Goal: Task Accomplishment & Management: Manage account settings

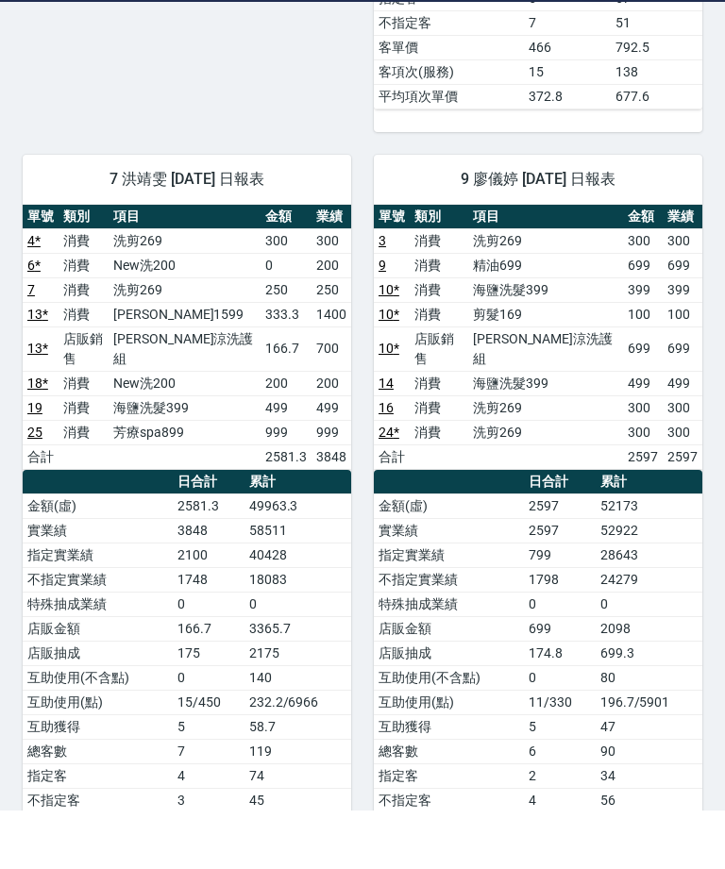
scroll to position [991, 0]
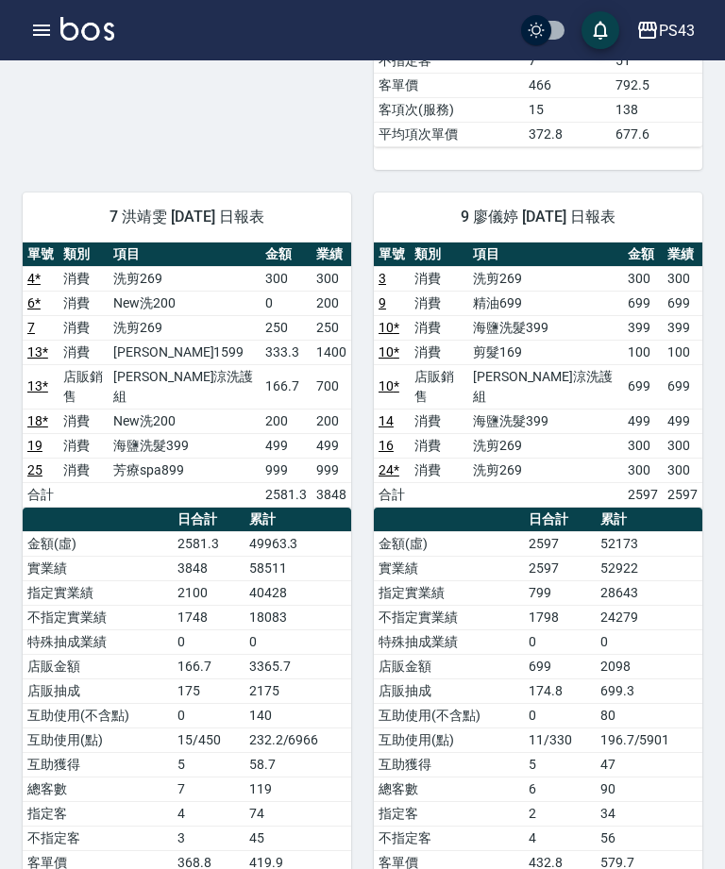
click at [58, 33] on button "button" at bounding box center [42, 30] width 38 height 38
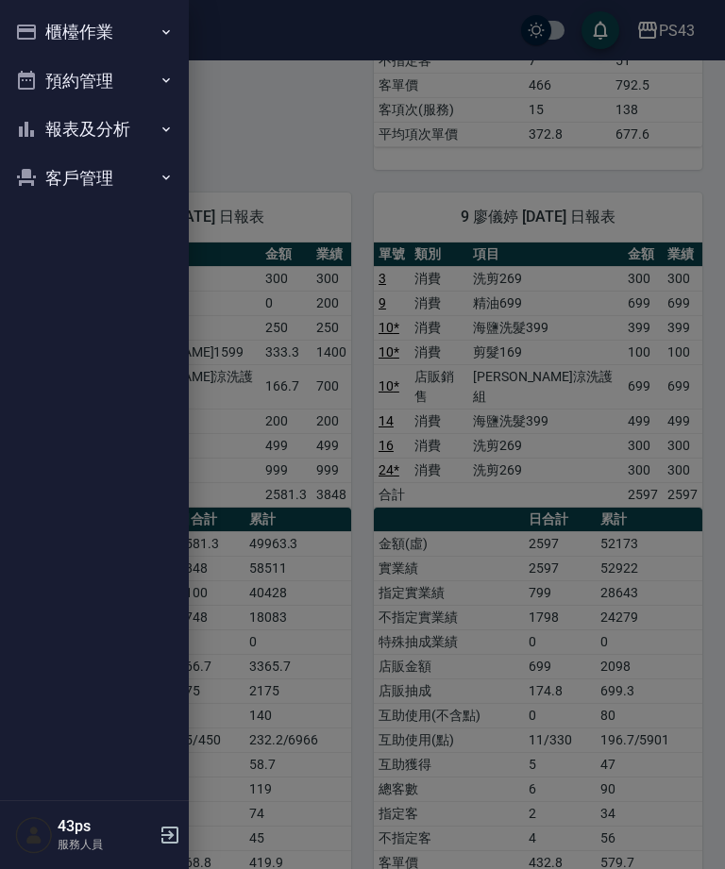
click at [697, 336] on div at bounding box center [362, 434] width 725 height 869
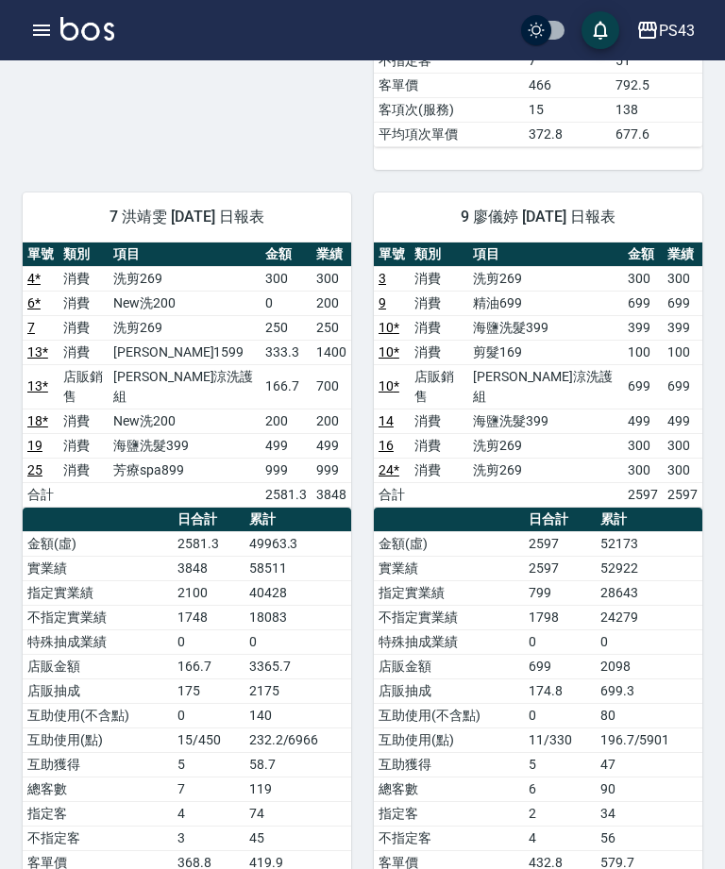
click at [697, 316] on td "399" at bounding box center [683, 327] width 40 height 25
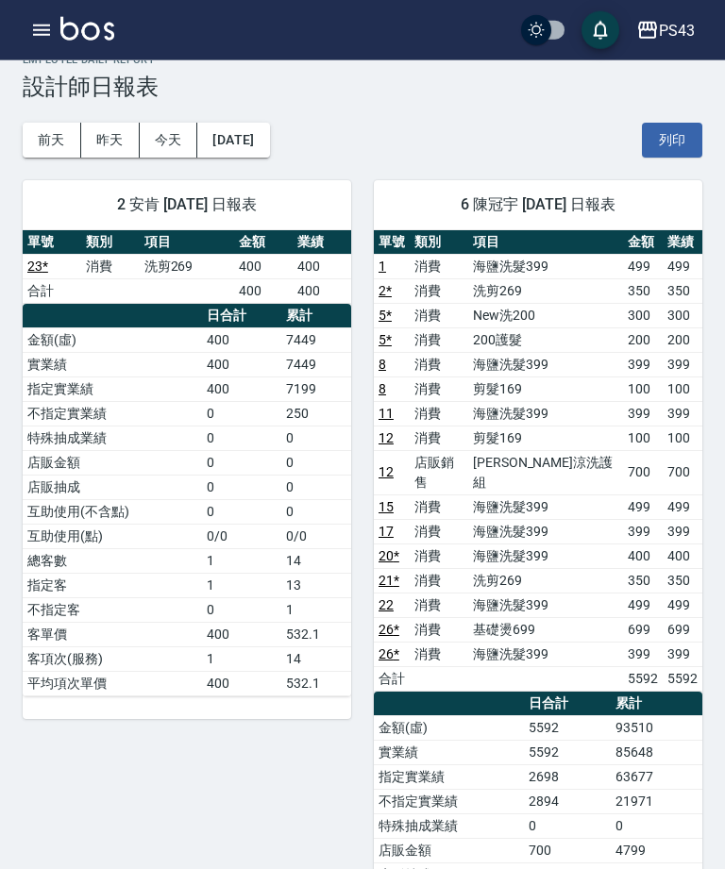
scroll to position [48, 0]
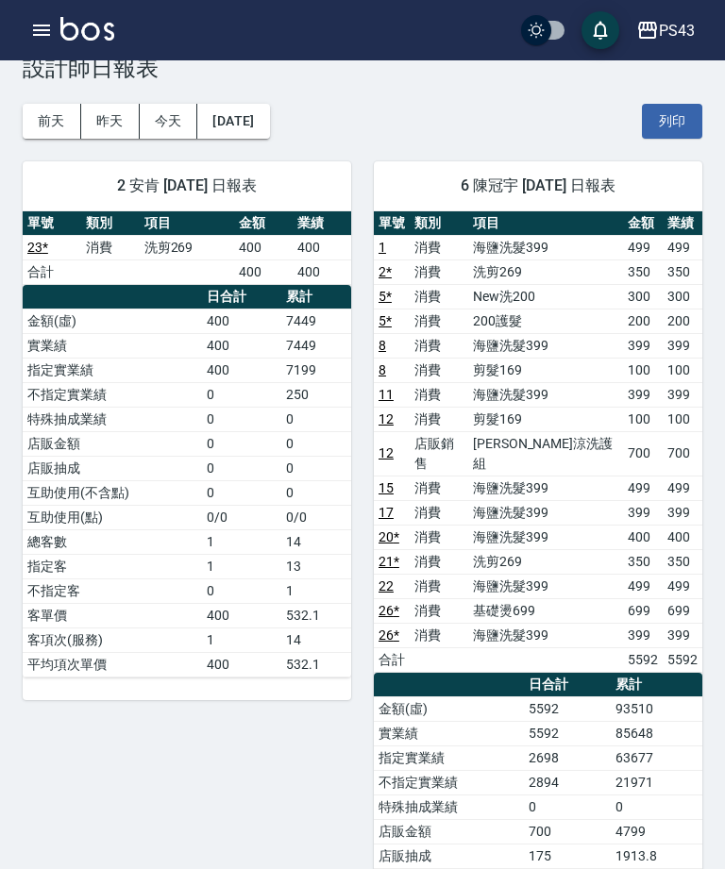
click at [171, 119] on button "今天" at bounding box center [169, 121] width 59 height 35
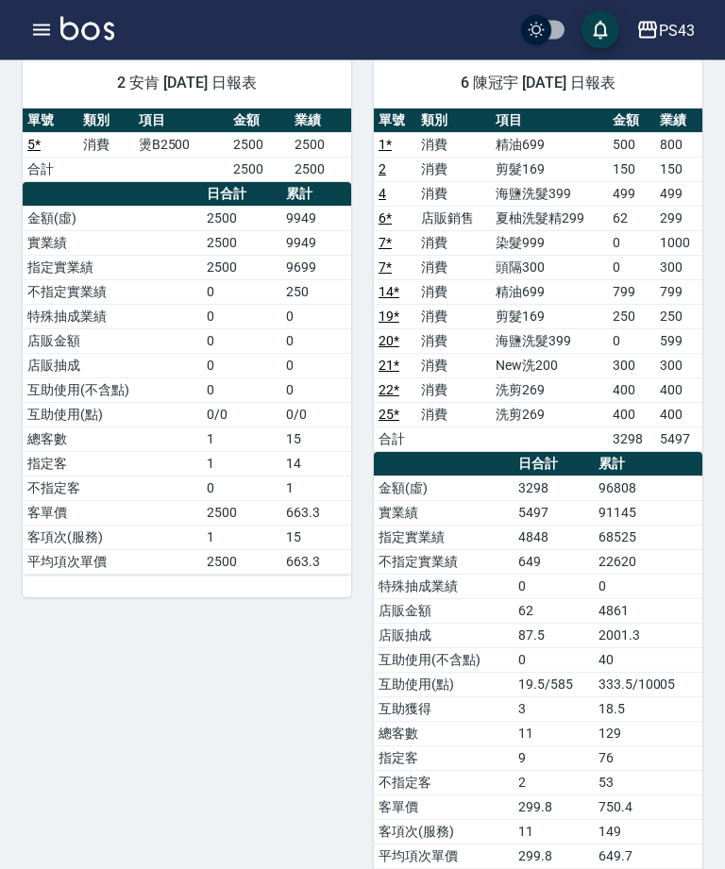
scroll to position [137, 0]
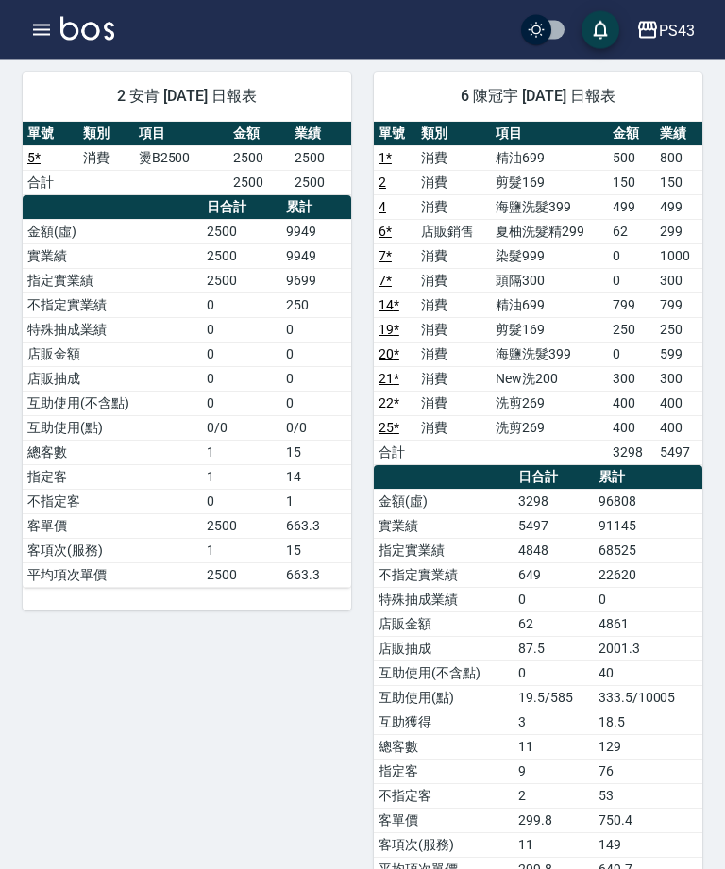
click at [47, 28] on icon "button" at bounding box center [41, 30] width 23 height 23
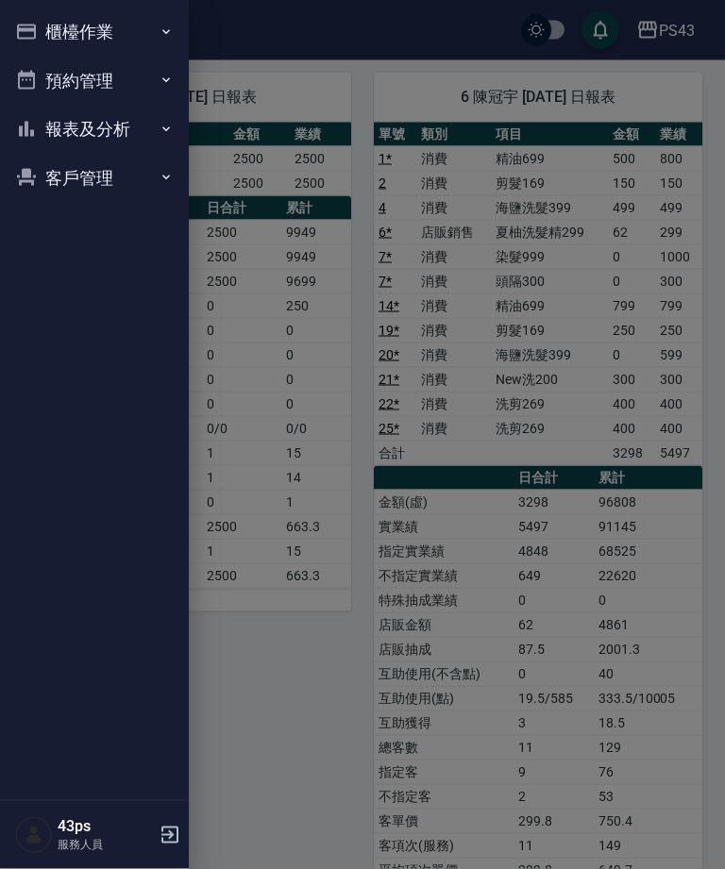
scroll to position [138, 0]
click at [42, 32] on button "櫃檯作業" at bounding box center [95, 32] width 174 height 49
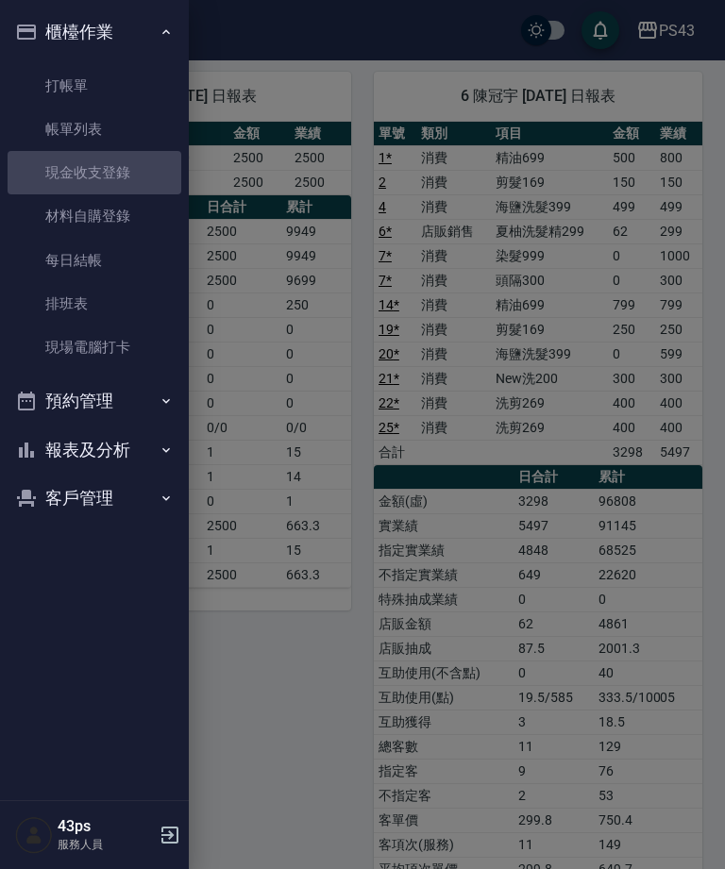
click at [59, 160] on link "現金收支登錄" at bounding box center [95, 172] width 174 height 43
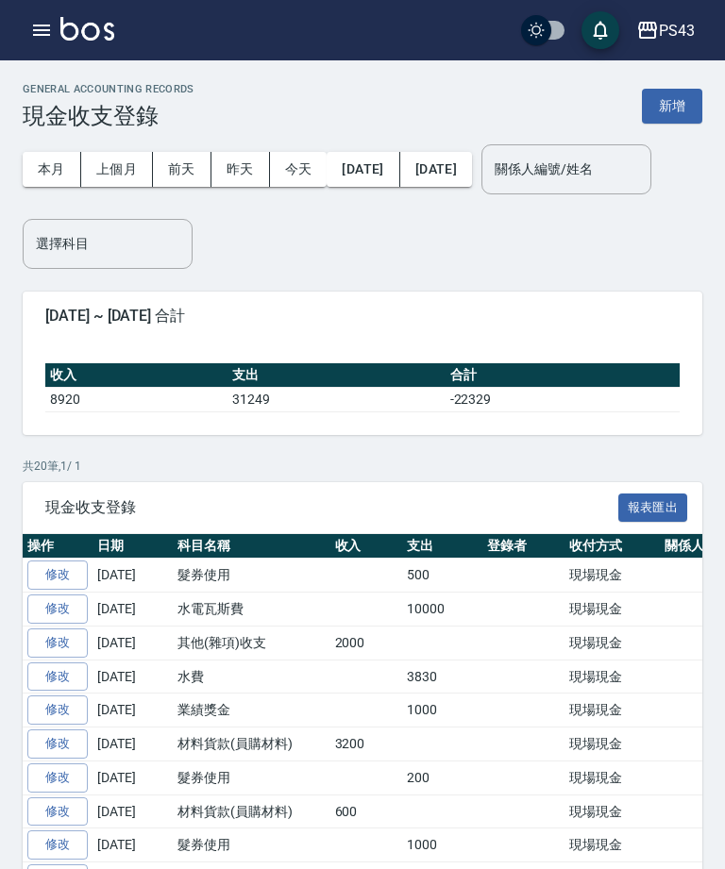
click at [683, 103] on button "新增" at bounding box center [672, 106] width 60 height 35
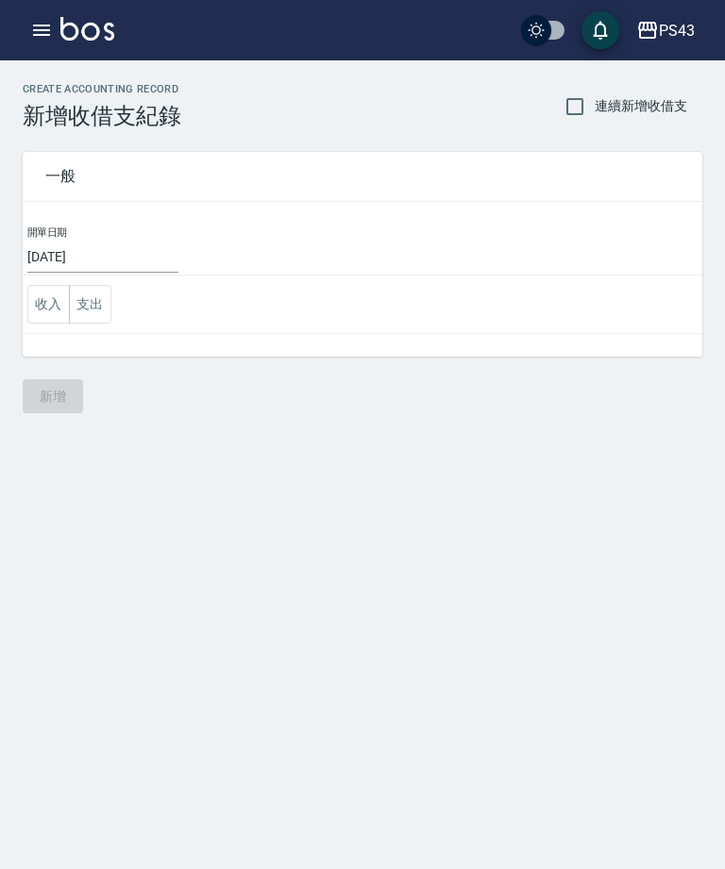
click at [84, 296] on button "支出" at bounding box center [90, 304] width 42 height 39
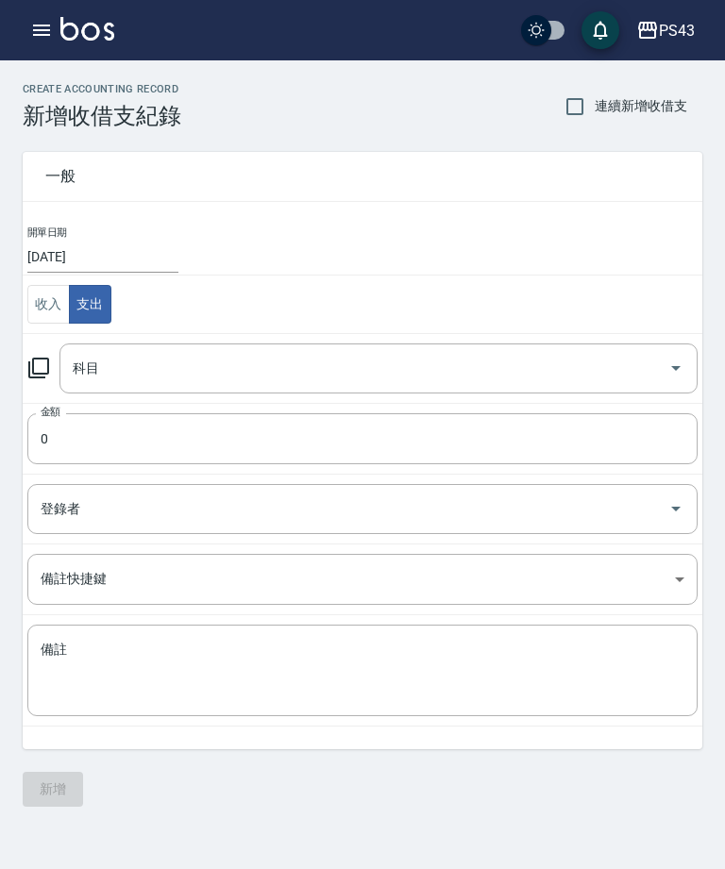
click at [47, 316] on button "收入" at bounding box center [48, 304] width 42 height 39
click at [79, 292] on button "支出" at bounding box center [90, 304] width 42 height 39
click at [38, 375] on icon at bounding box center [38, 368] width 21 height 21
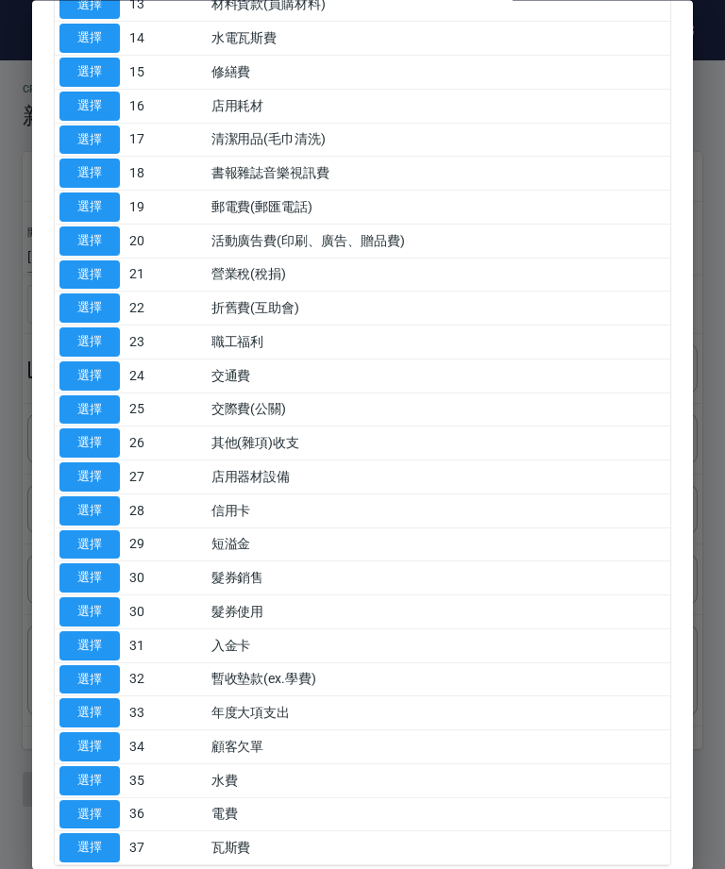
scroll to position [602, 0]
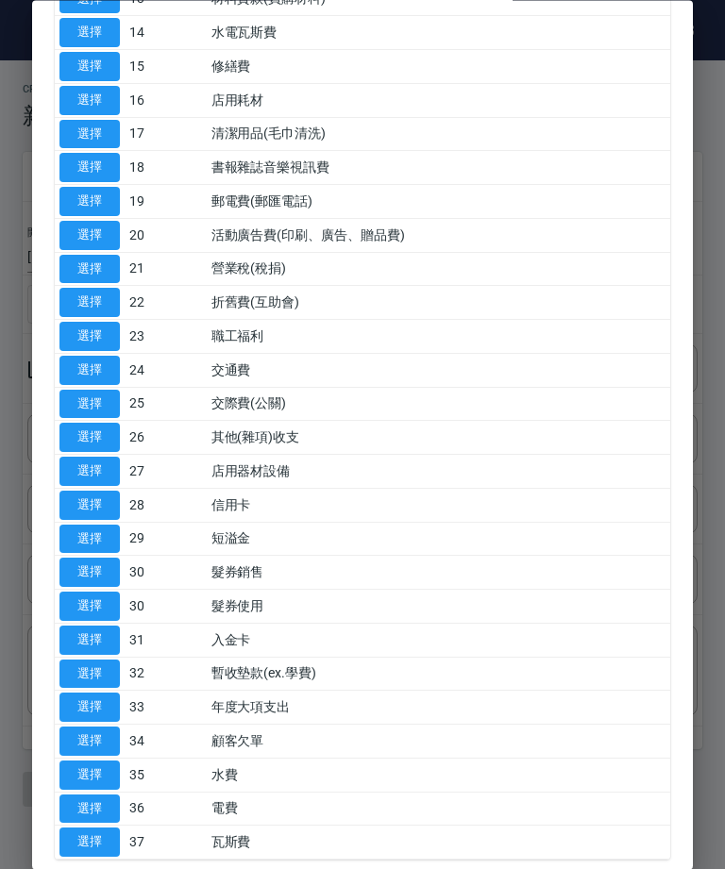
click at [92, 594] on button "選擇" at bounding box center [89, 607] width 60 height 29
type input "30 髮券使用"
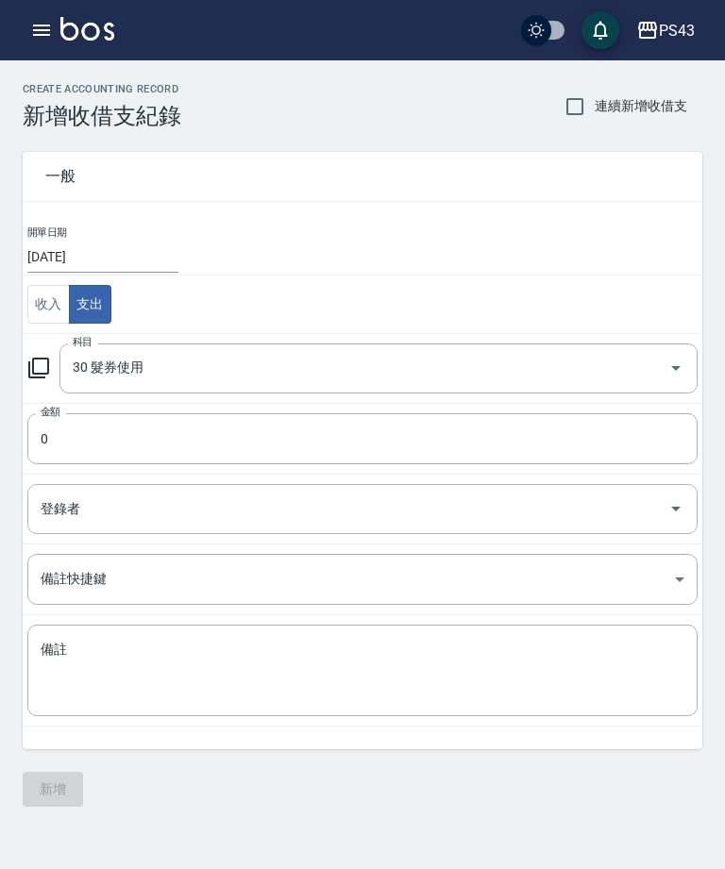
click at [313, 449] on input "0" at bounding box center [362, 438] width 670 height 51
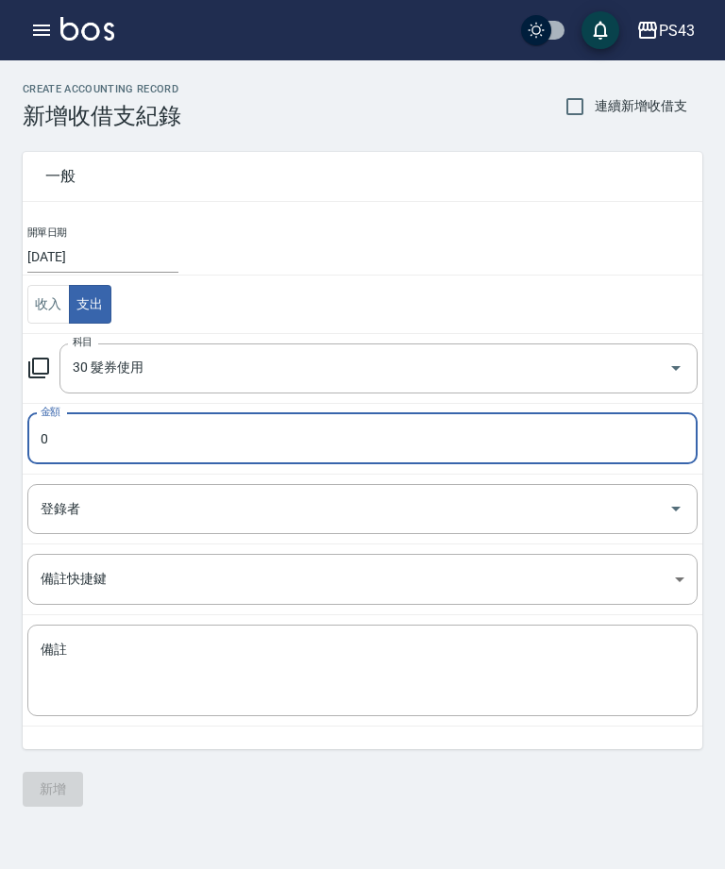
click at [446, 435] on input "0" at bounding box center [362, 438] width 670 height 51
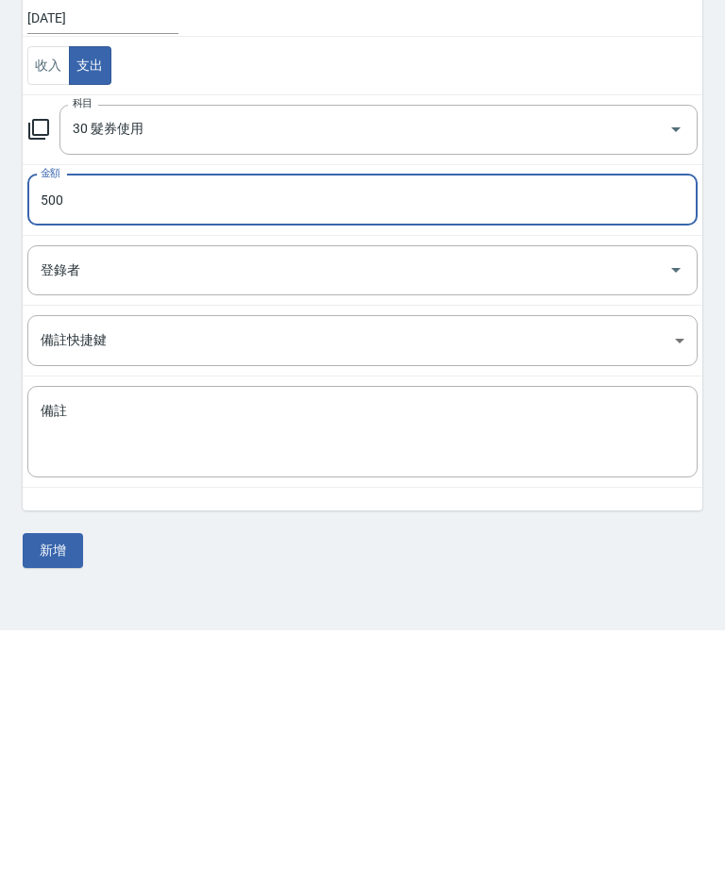
type input "500"
click at [60, 772] on button "新增" at bounding box center [53, 789] width 60 height 35
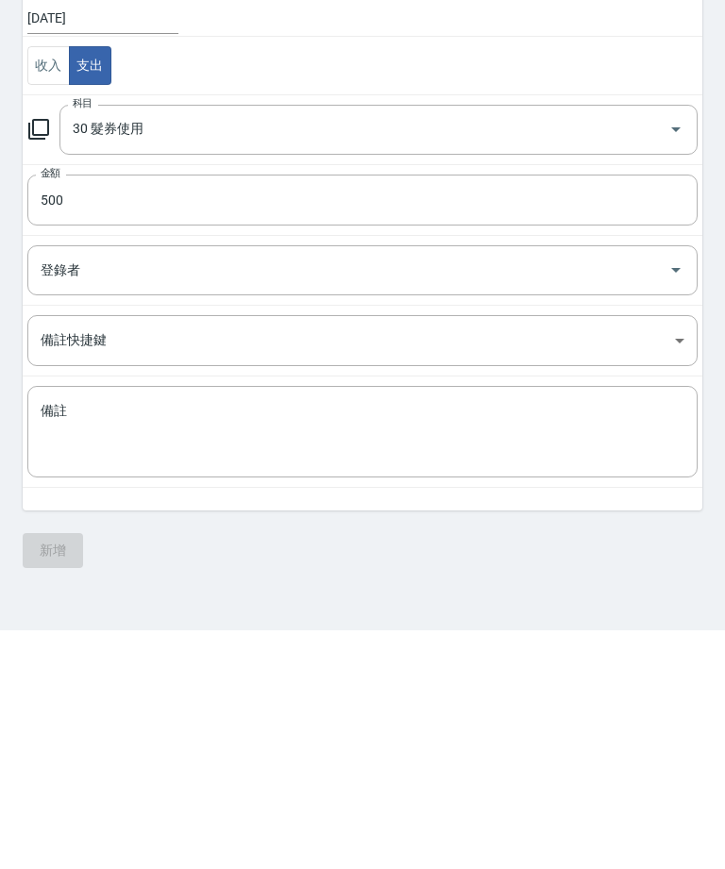
scroll to position [60, 0]
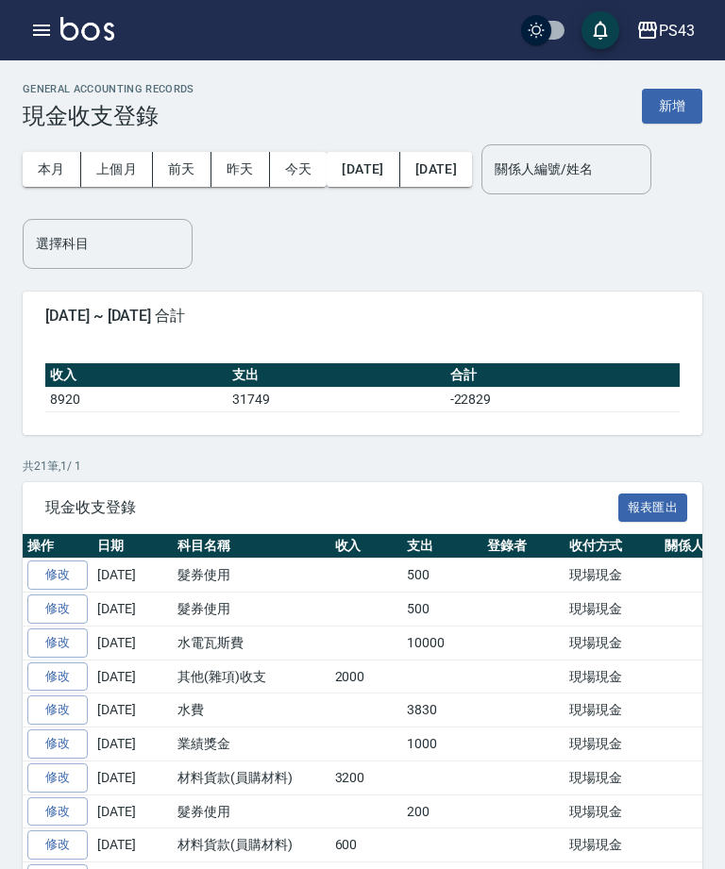
click at [18, 42] on div "PS43 登出" at bounding box center [362, 30] width 725 height 60
click at [33, 44] on button "button" at bounding box center [42, 30] width 38 height 38
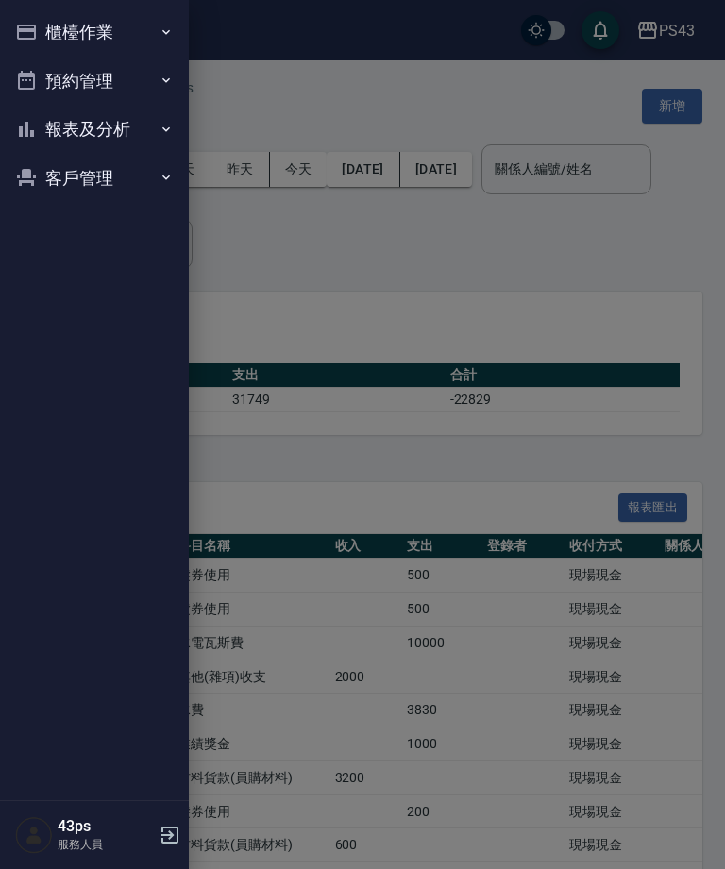
click at [69, 136] on button "報表及分析" at bounding box center [95, 129] width 174 height 49
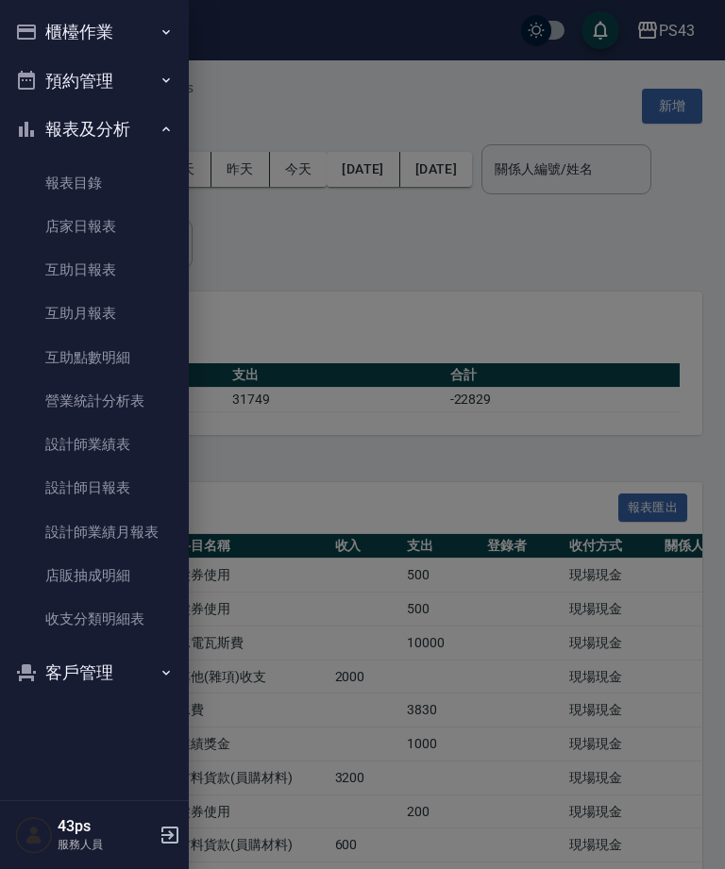
click at [30, 45] on button "櫃檯作業" at bounding box center [95, 32] width 174 height 49
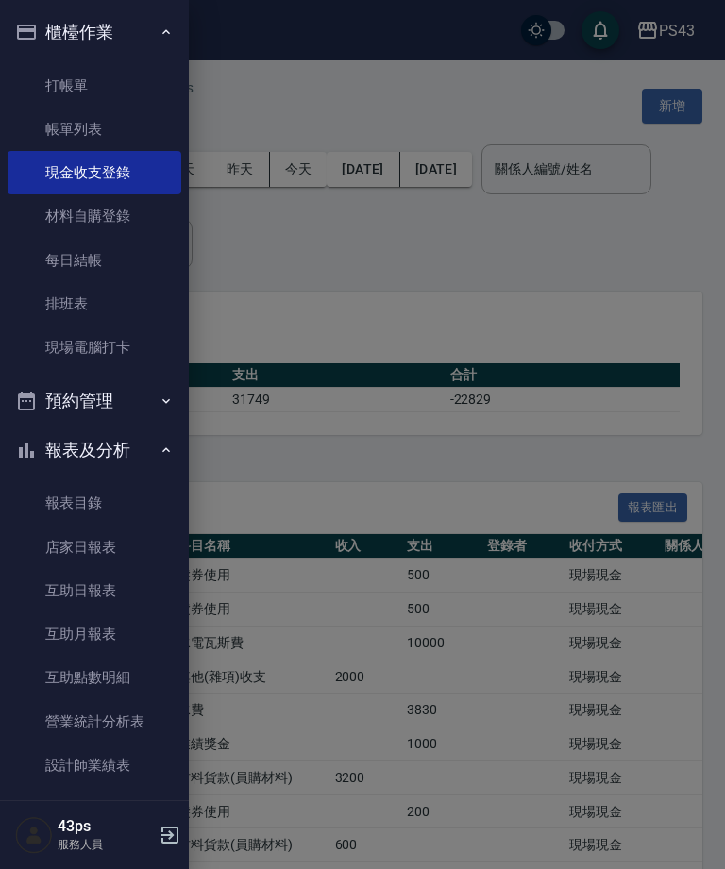
click at [73, 249] on link "每日結帳" at bounding box center [95, 260] width 174 height 43
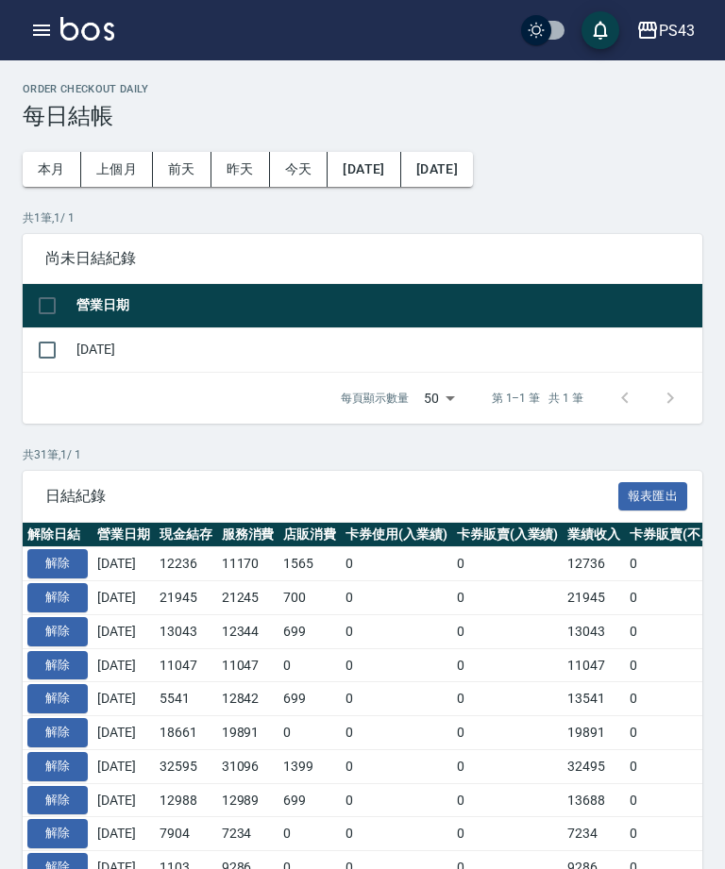
click at [59, 335] on input "checkbox" at bounding box center [47, 350] width 40 height 40
checkbox input "true"
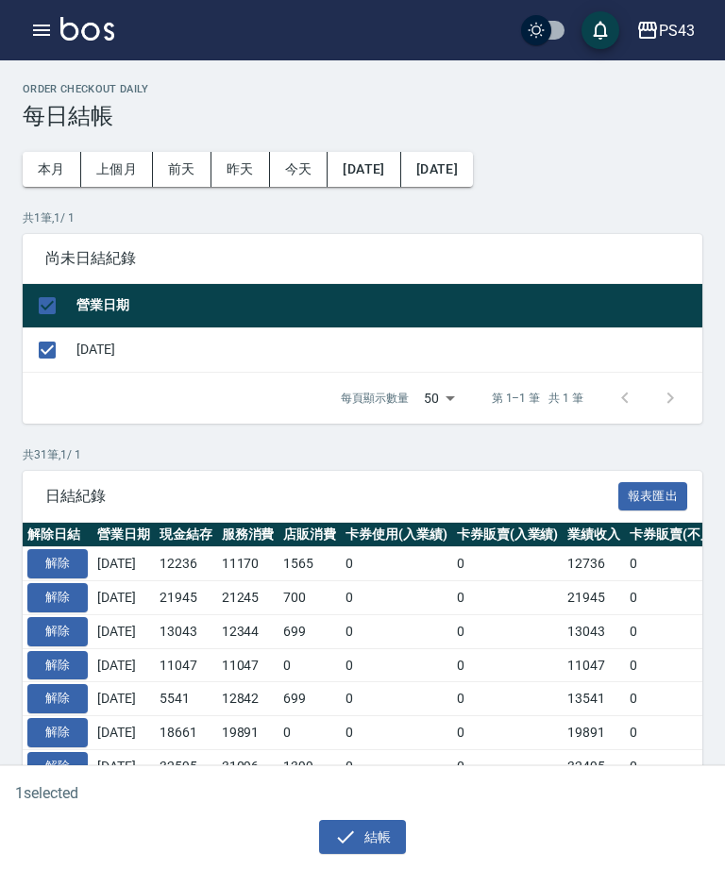
click at [338, 828] on icon "button" at bounding box center [345, 837] width 23 height 23
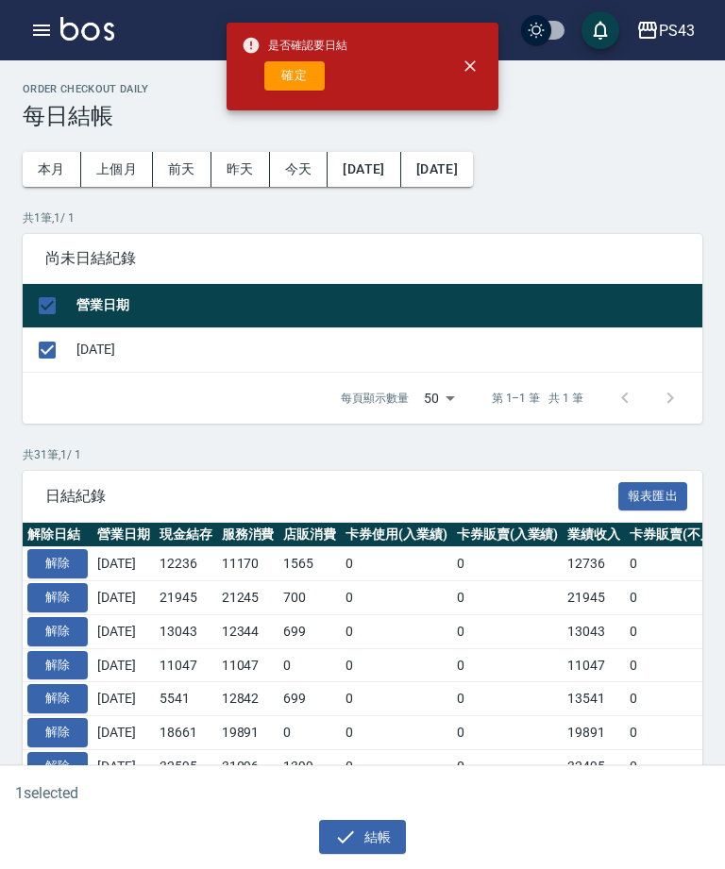
click at [294, 75] on button "確定" at bounding box center [294, 75] width 60 height 29
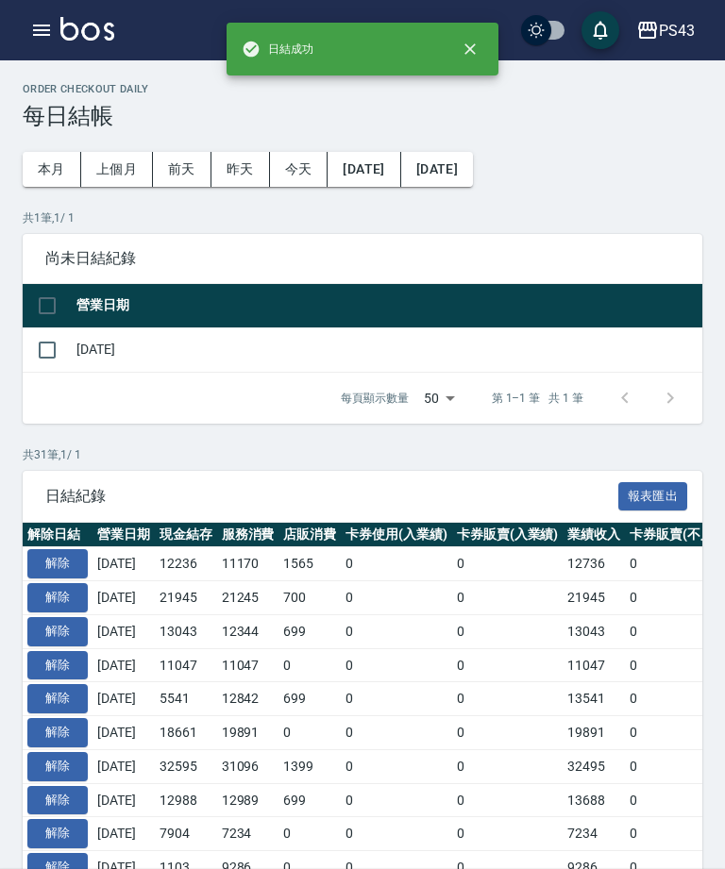
checkbox input "false"
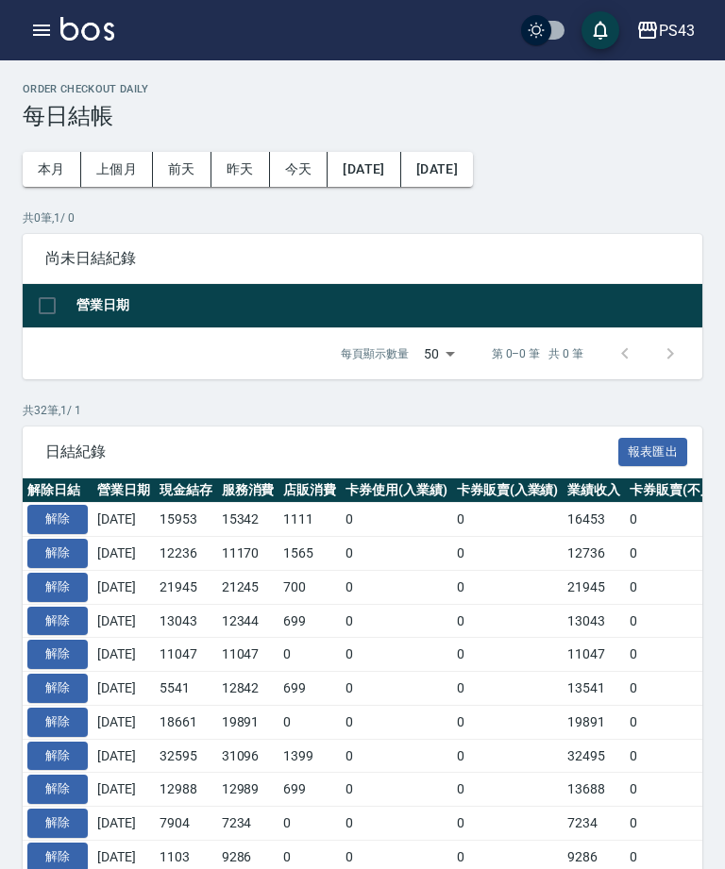
click at [38, 34] on icon "button" at bounding box center [41, 30] width 17 height 11
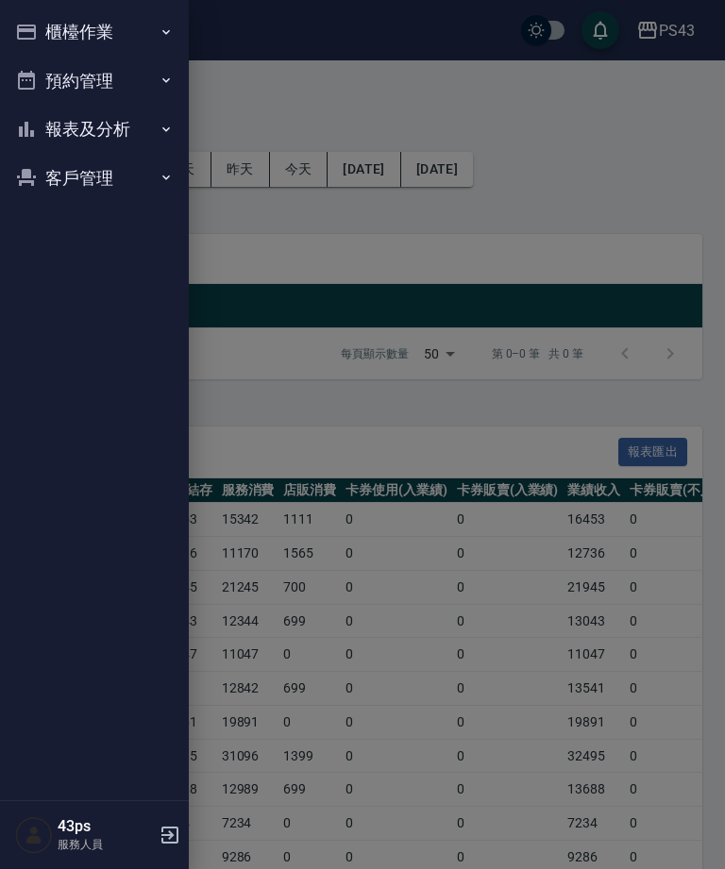
click at [49, 25] on button "櫃檯作業" at bounding box center [95, 32] width 174 height 49
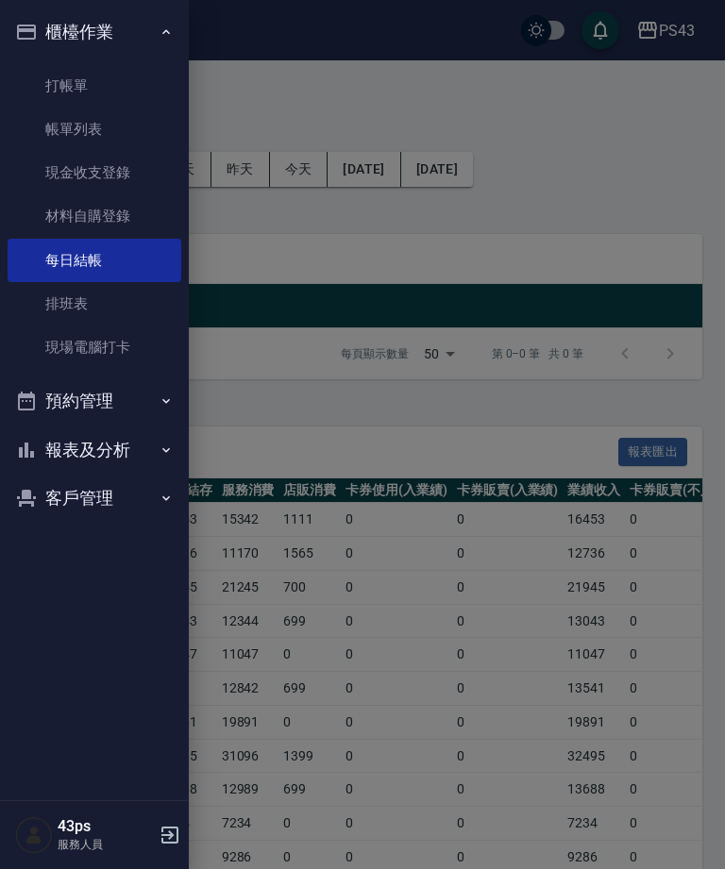
click at [129, 455] on button "報表及分析" at bounding box center [95, 450] width 174 height 49
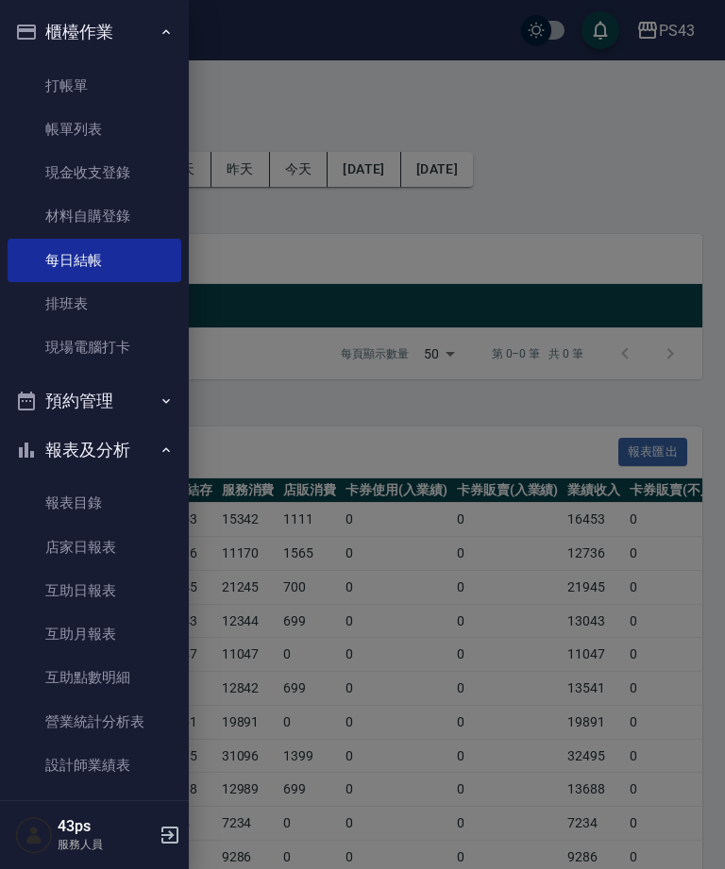
click at [111, 546] on link "店家日報表" at bounding box center [95, 547] width 174 height 43
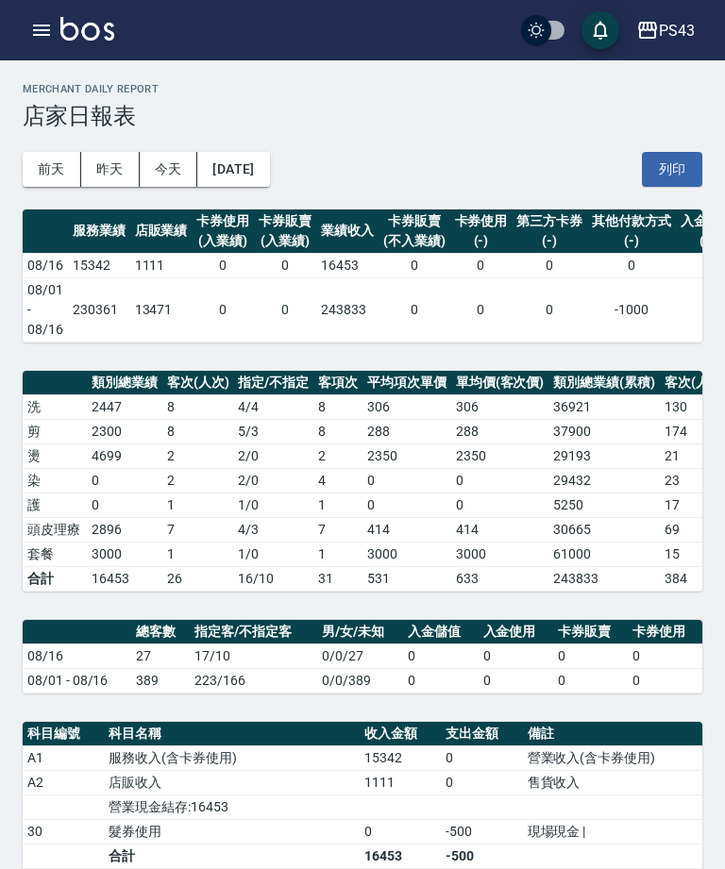
click at [47, 25] on icon "button" at bounding box center [41, 30] width 17 height 11
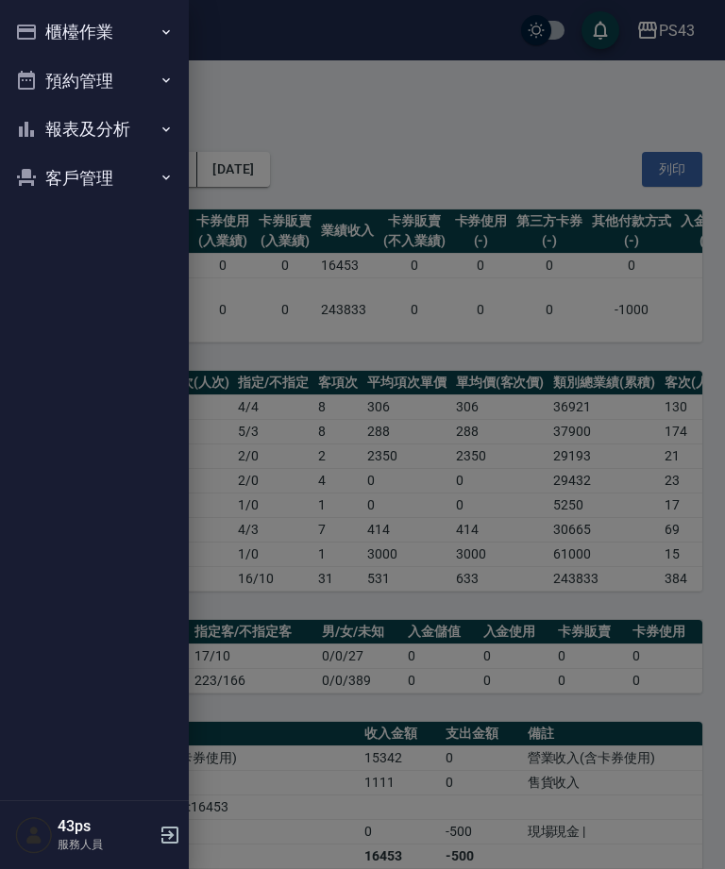
click at [59, 29] on button "櫃檯作業" at bounding box center [95, 32] width 174 height 49
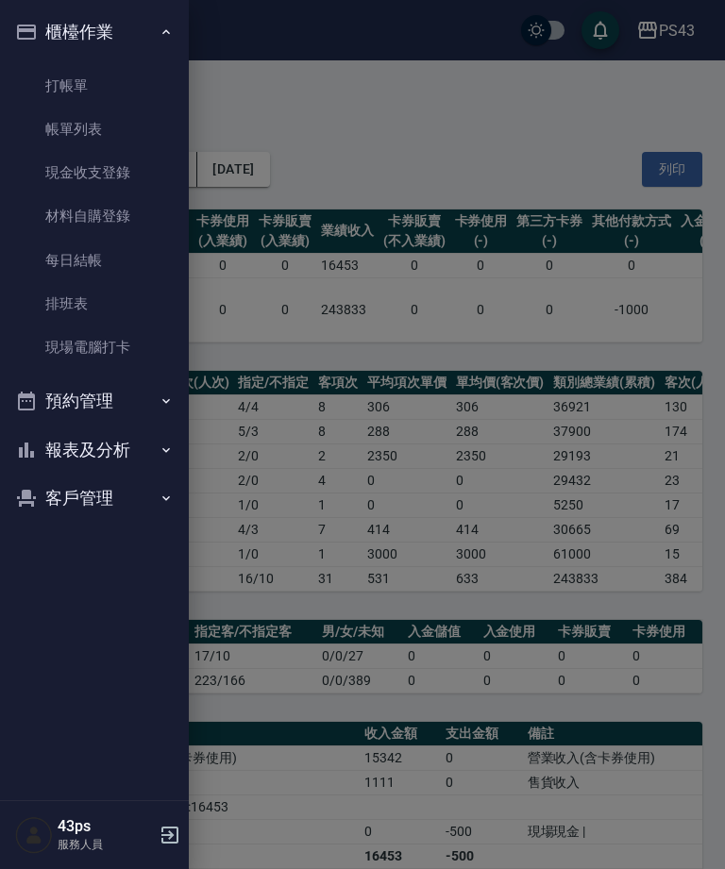
click at [77, 276] on link "每日結帳" at bounding box center [95, 260] width 174 height 43
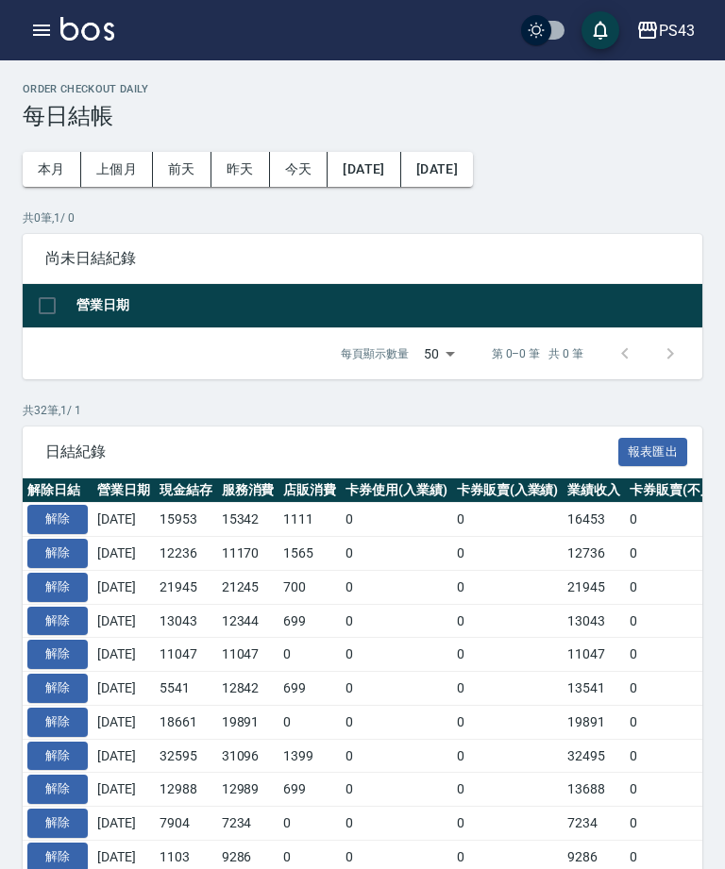
click at [61, 525] on button "解除" at bounding box center [57, 519] width 60 height 29
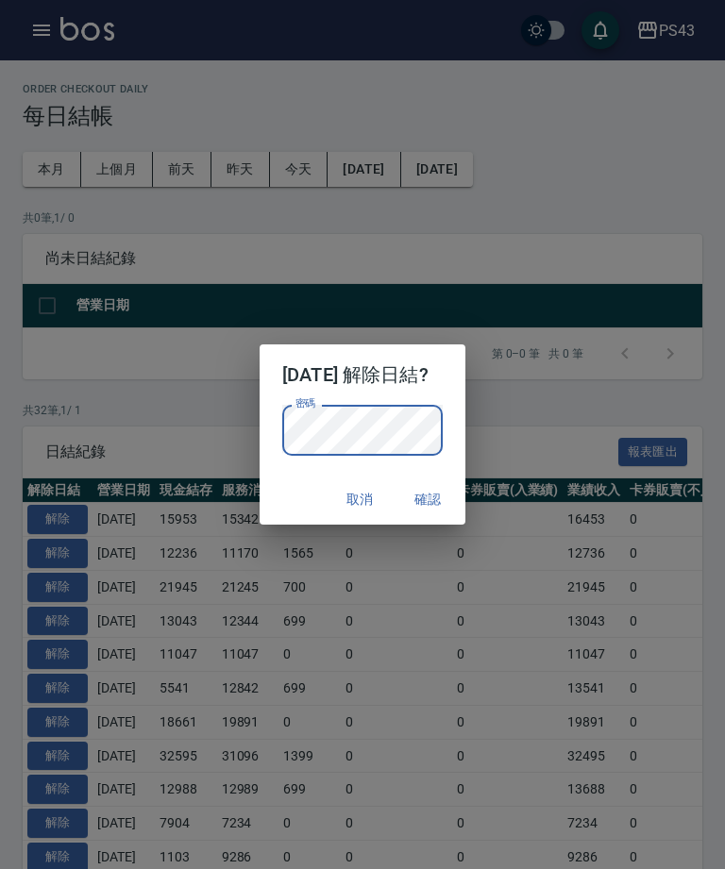
click at [450, 501] on button "確認" at bounding box center [427, 499] width 60 height 35
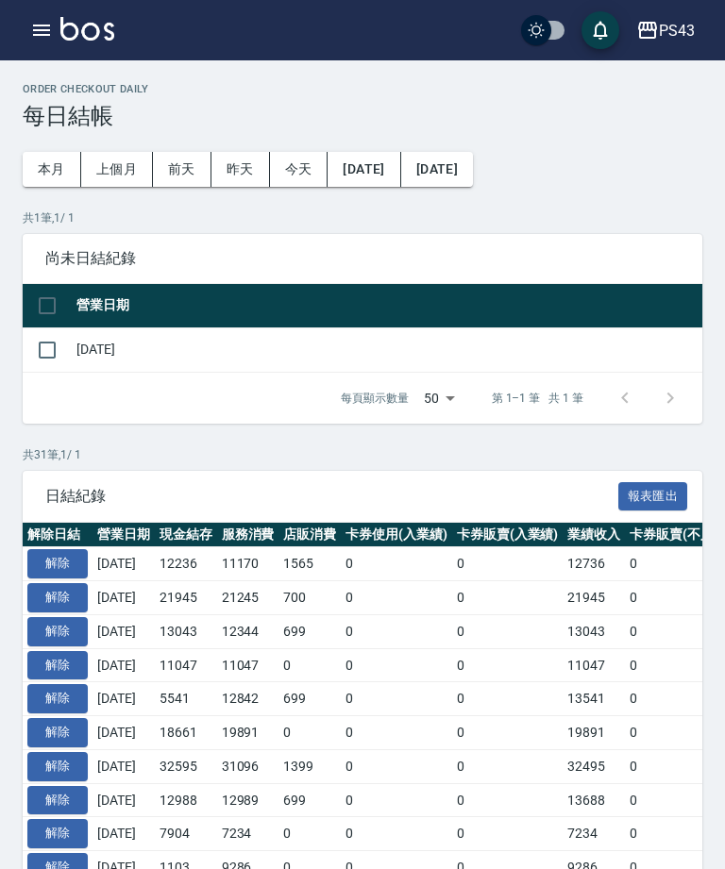
click at [34, 32] on icon "button" at bounding box center [41, 30] width 23 height 23
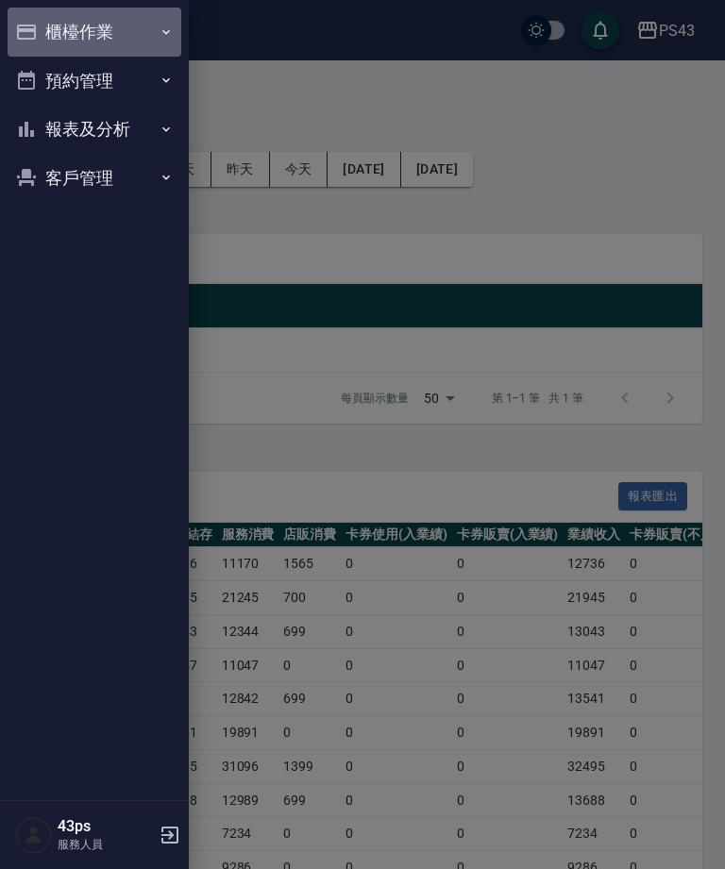
click at [130, 32] on button "櫃檯作業" at bounding box center [95, 32] width 174 height 49
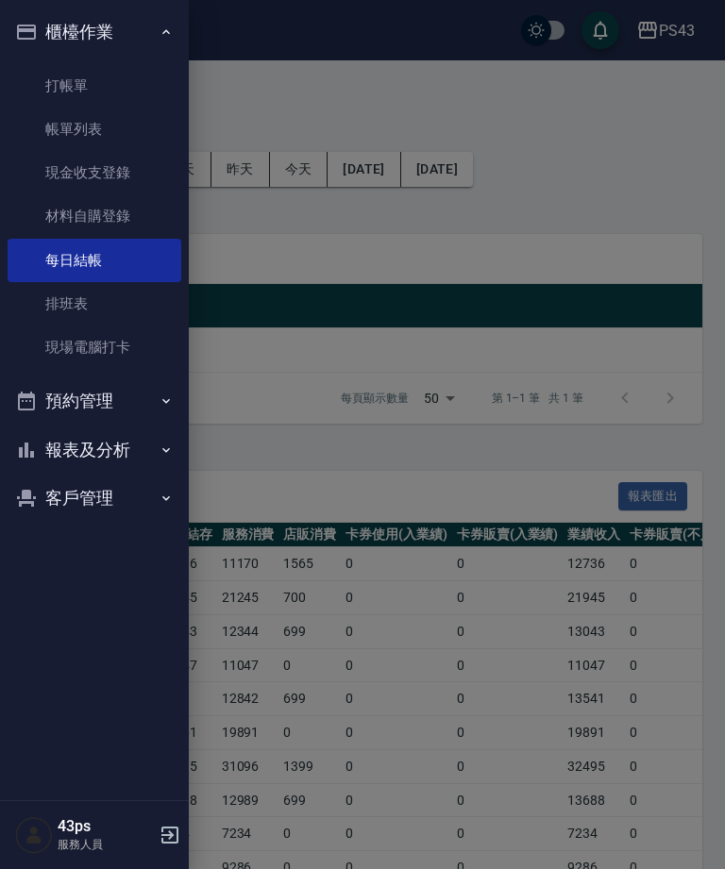
click at [120, 157] on link "現金收支登錄" at bounding box center [95, 172] width 174 height 43
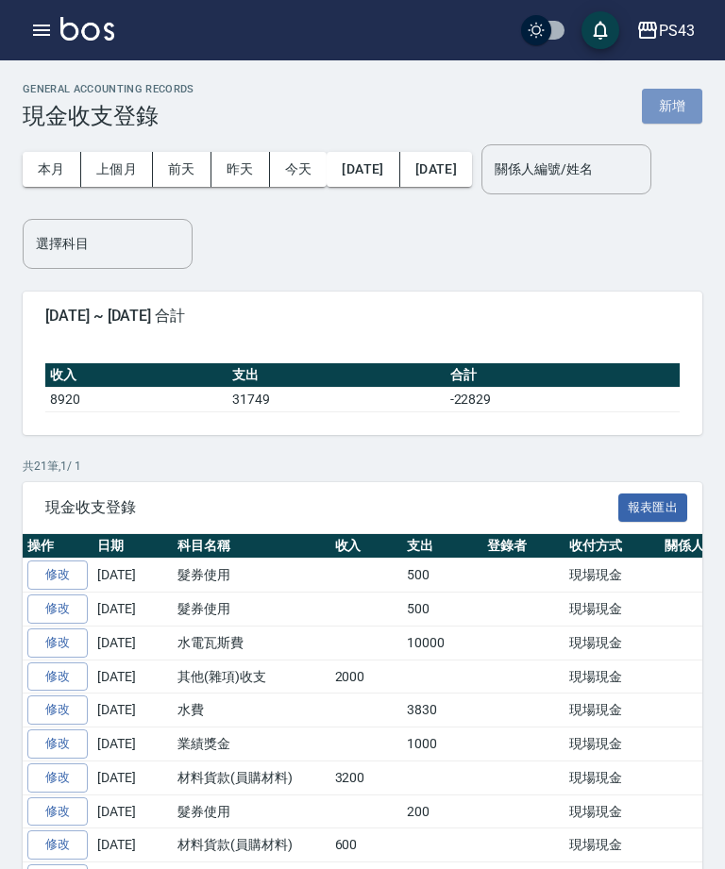
click at [657, 120] on button "新增" at bounding box center [672, 106] width 60 height 35
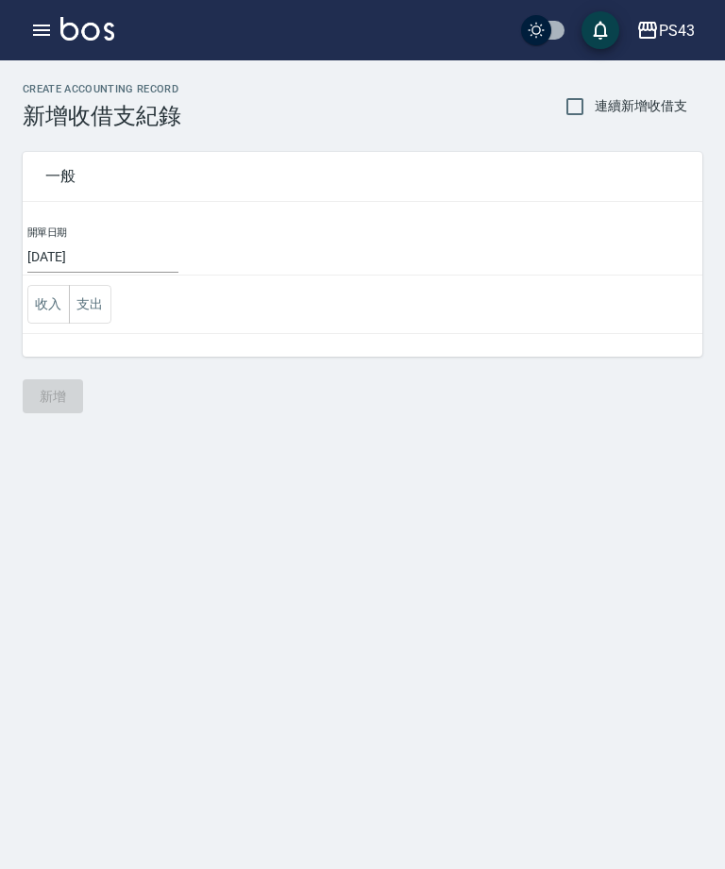
click at [91, 289] on button "支出" at bounding box center [90, 304] width 42 height 39
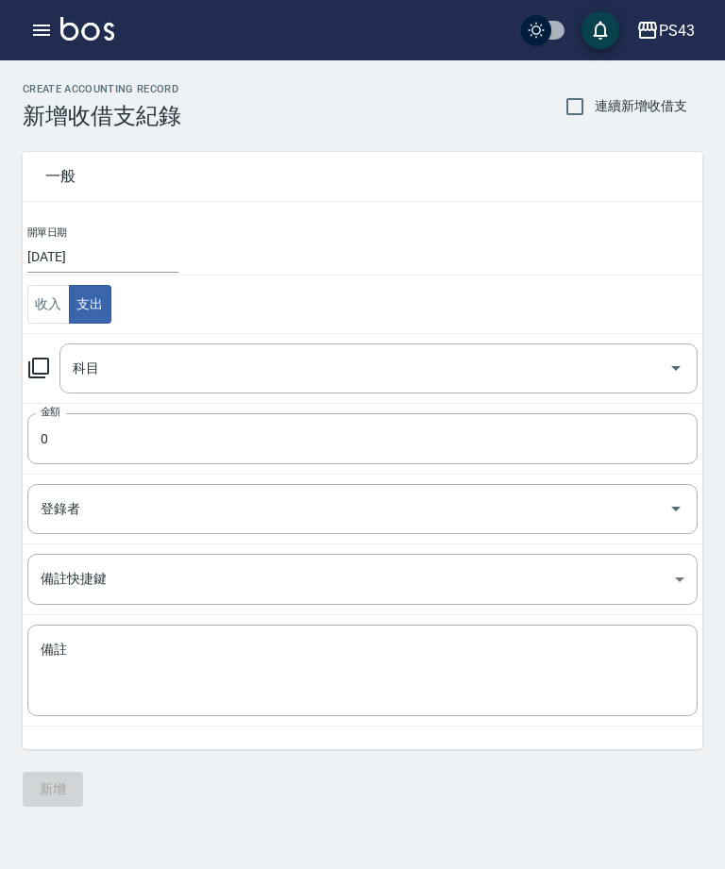
click at [44, 362] on icon at bounding box center [38, 368] width 23 height 23
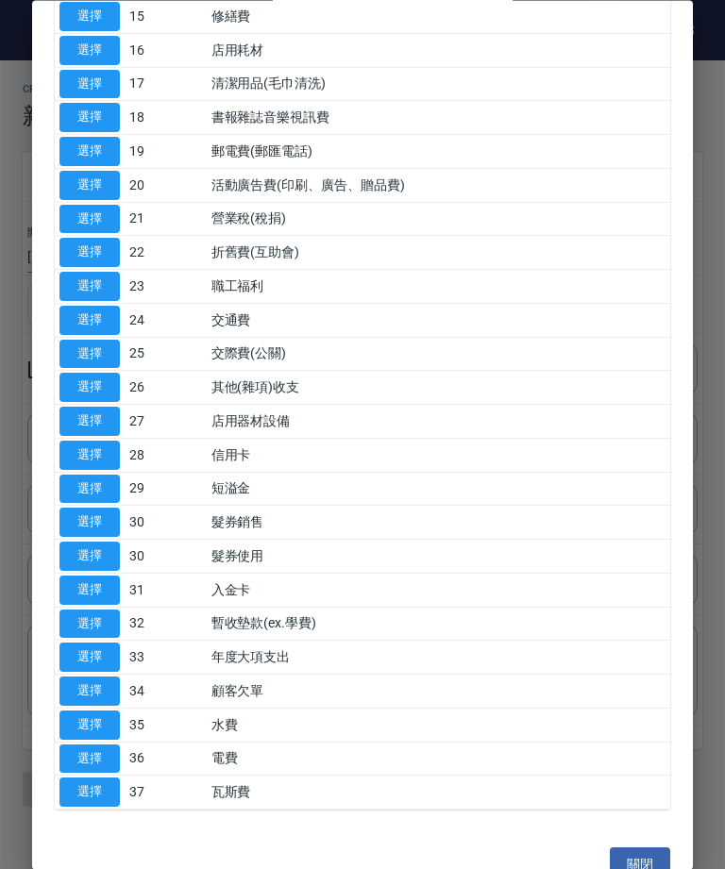
scroll to position [651, 0]
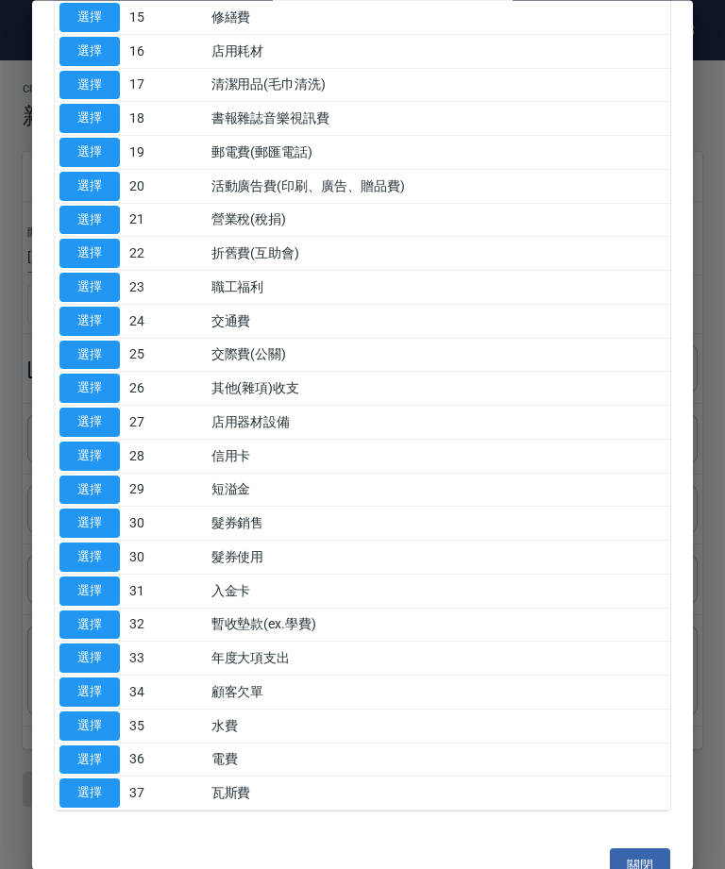
click at [90, 375] on button "選擇" at bounding box center [89, 389] width 60 height 29
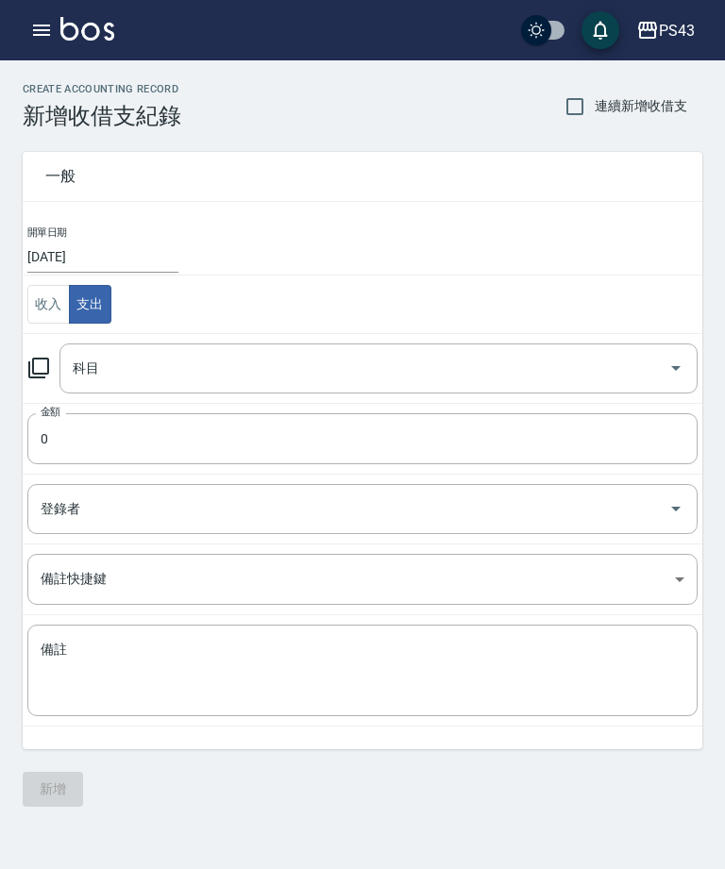
type input "26 其他(雜項)收支"
click at [214, 451] on input "0" at bounding box center [362, 438] width 670 height 51
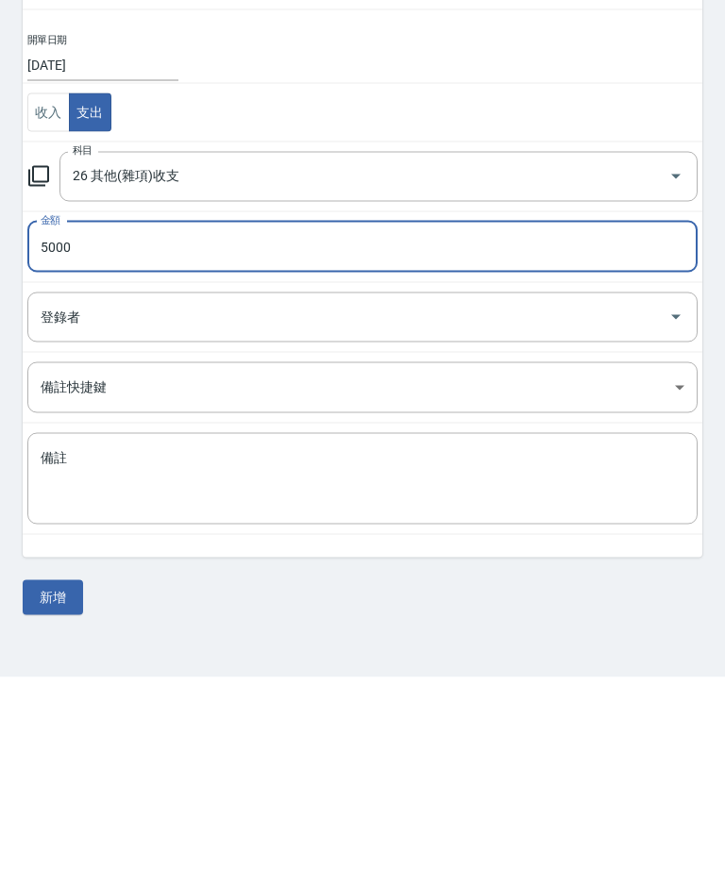
type input "5000"
click at [503, 641] on textarea "備註" at bounding box center [363, 671] width 644 height 60
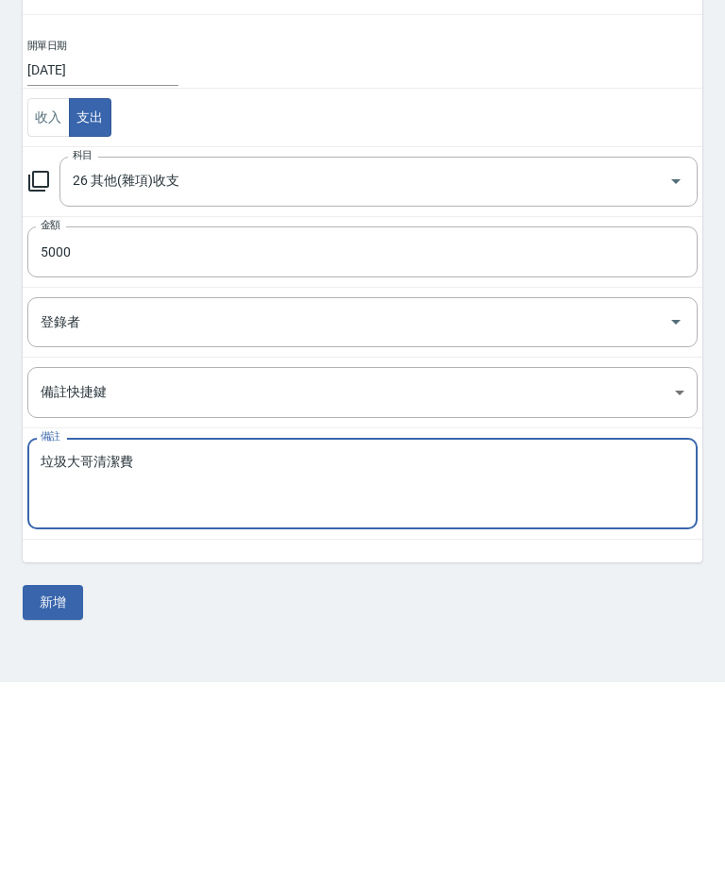
scroll to position [60, 0]
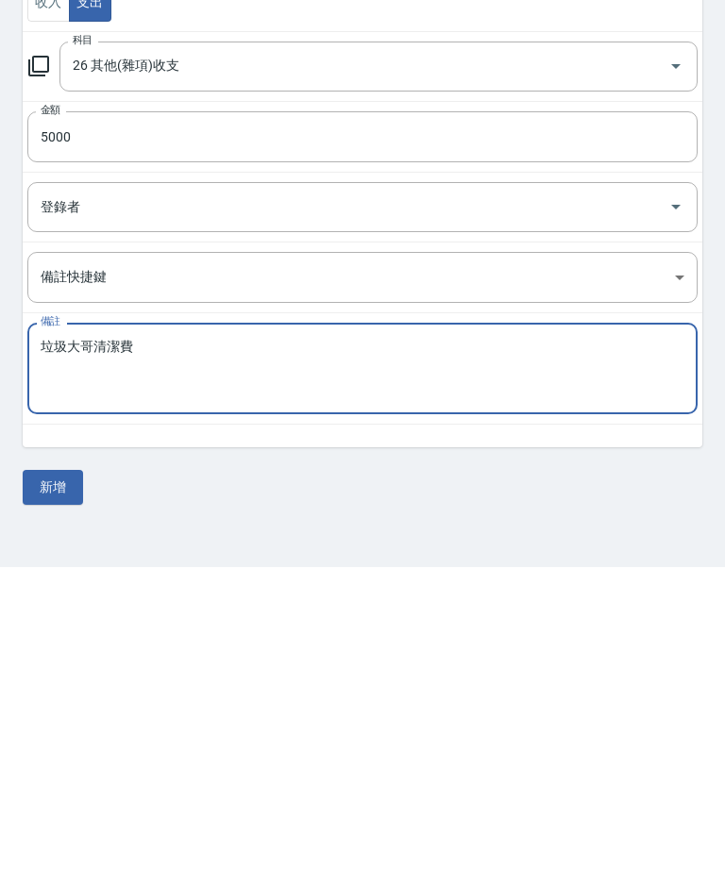
type textarea "垃圾大哥清潔費"
click at [44, 772] on button "新增" at bounding box center [53, 789] width 60 height 35
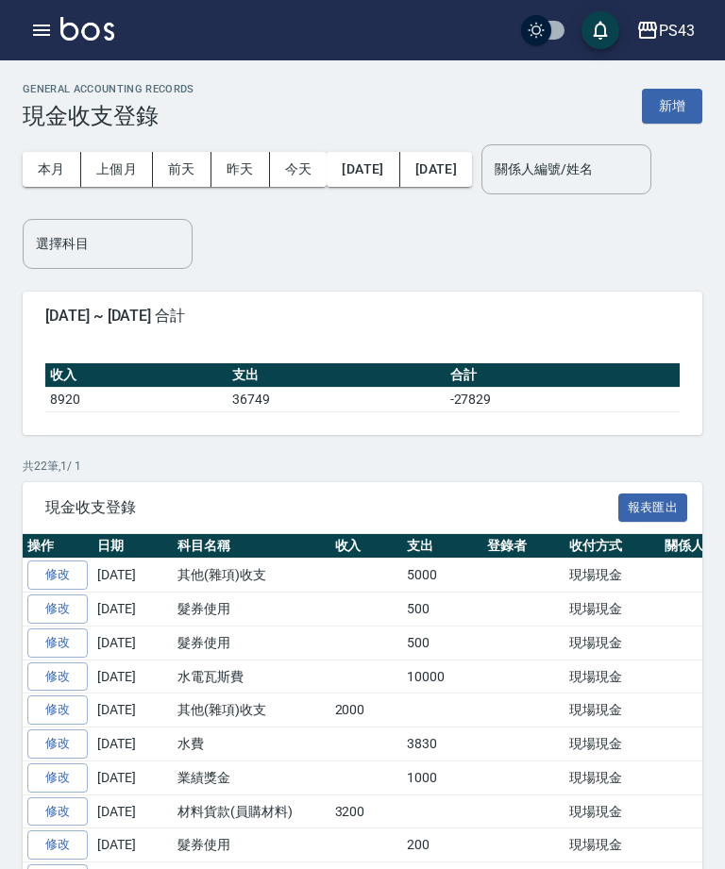
click at [7, 29] on div "PS43 登出" at bounding box center [362, 30] width 725 height 60
click at [36, 38] on icon "button" at bounding box center [41, 30] width 23 height 23
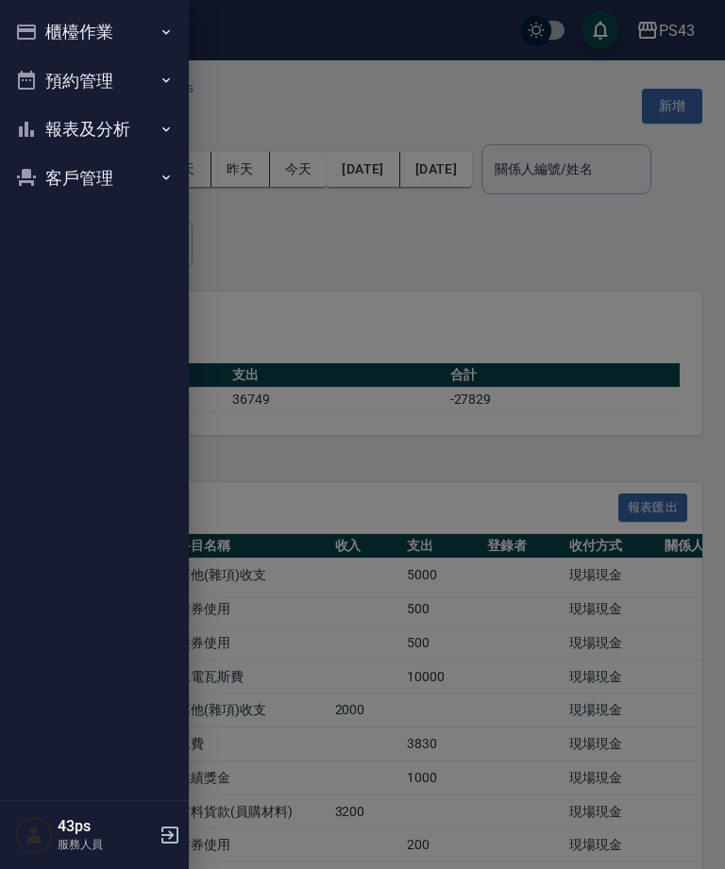
click at [52, 39] on button "櫃檯作業" at bounding box center [95, 32] width 174 height 49
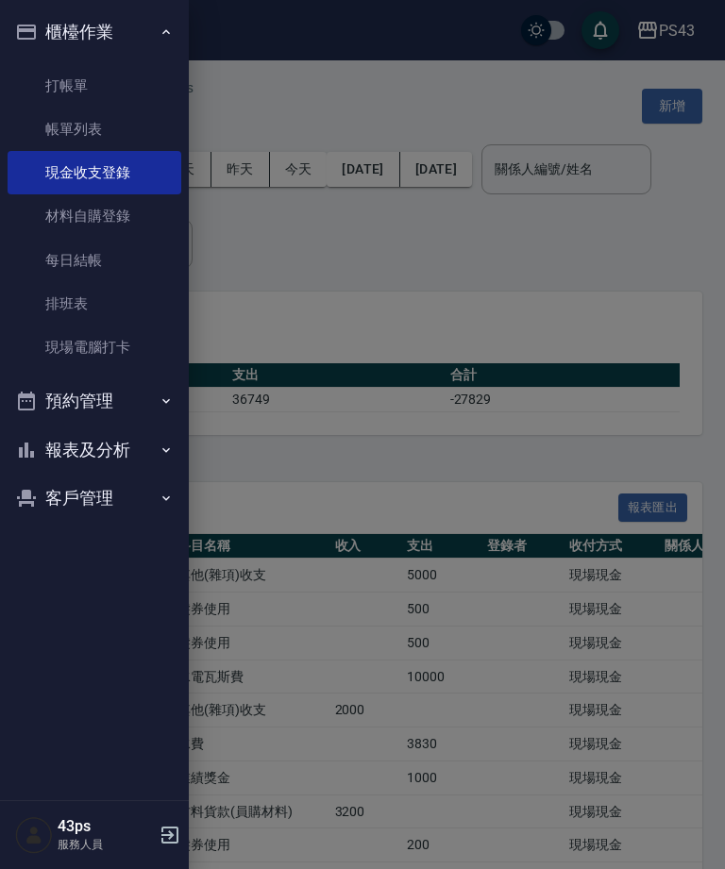
click at [86, 253] on link "每日結帳" at bounding box center [95, 260] width 174 height 43
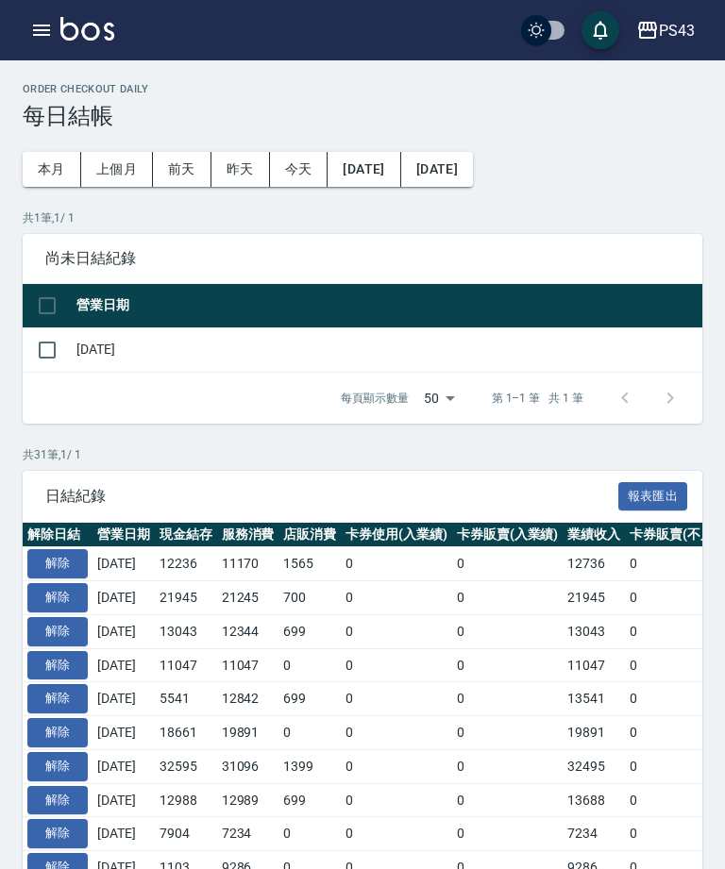
click at [47, 349] on input "checkbox" at bounding box center [47, 350] width 40 height 40
checkbox input "true"
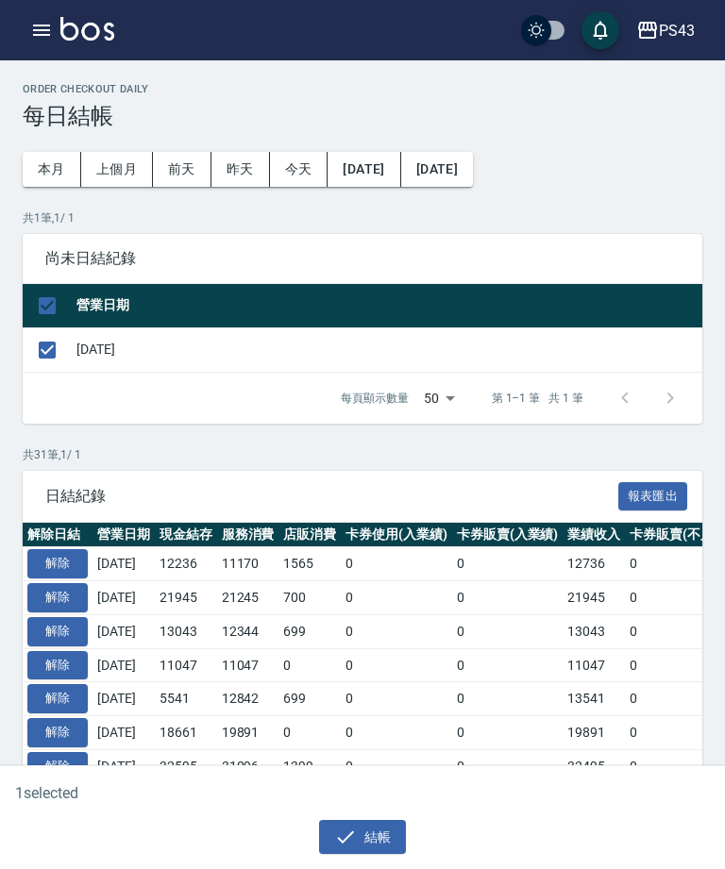
click at [374, 850] on button "結帳" at bounding box center [363, 837] width 88 height 35
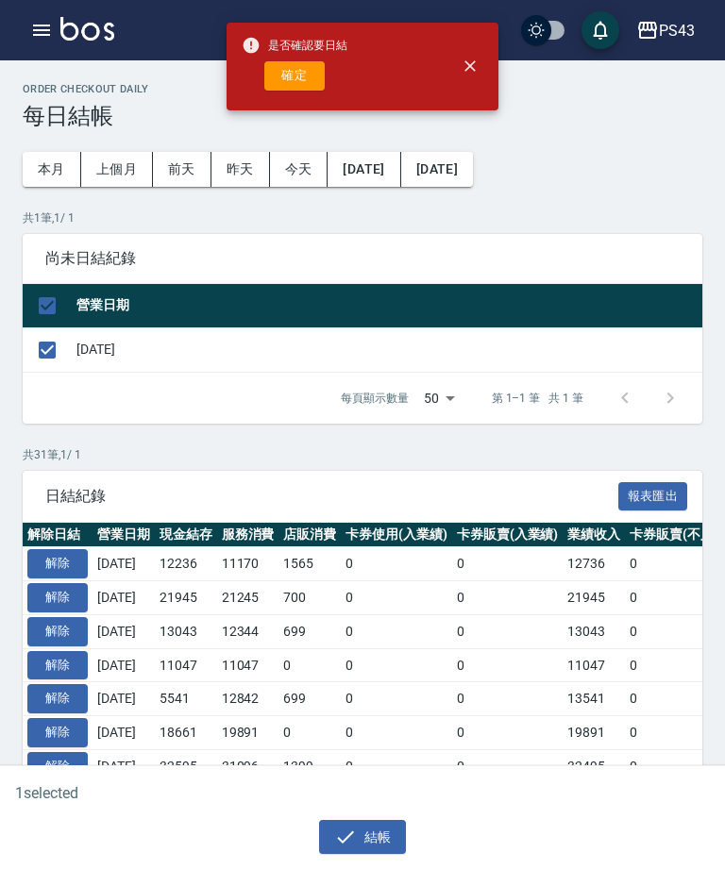
click at [284, 77] on button "確定" at bounding box center [294, 75] width 60 height 29
checkbox input "false"
